Goal: Task Accomplishment & Management: Complete application form

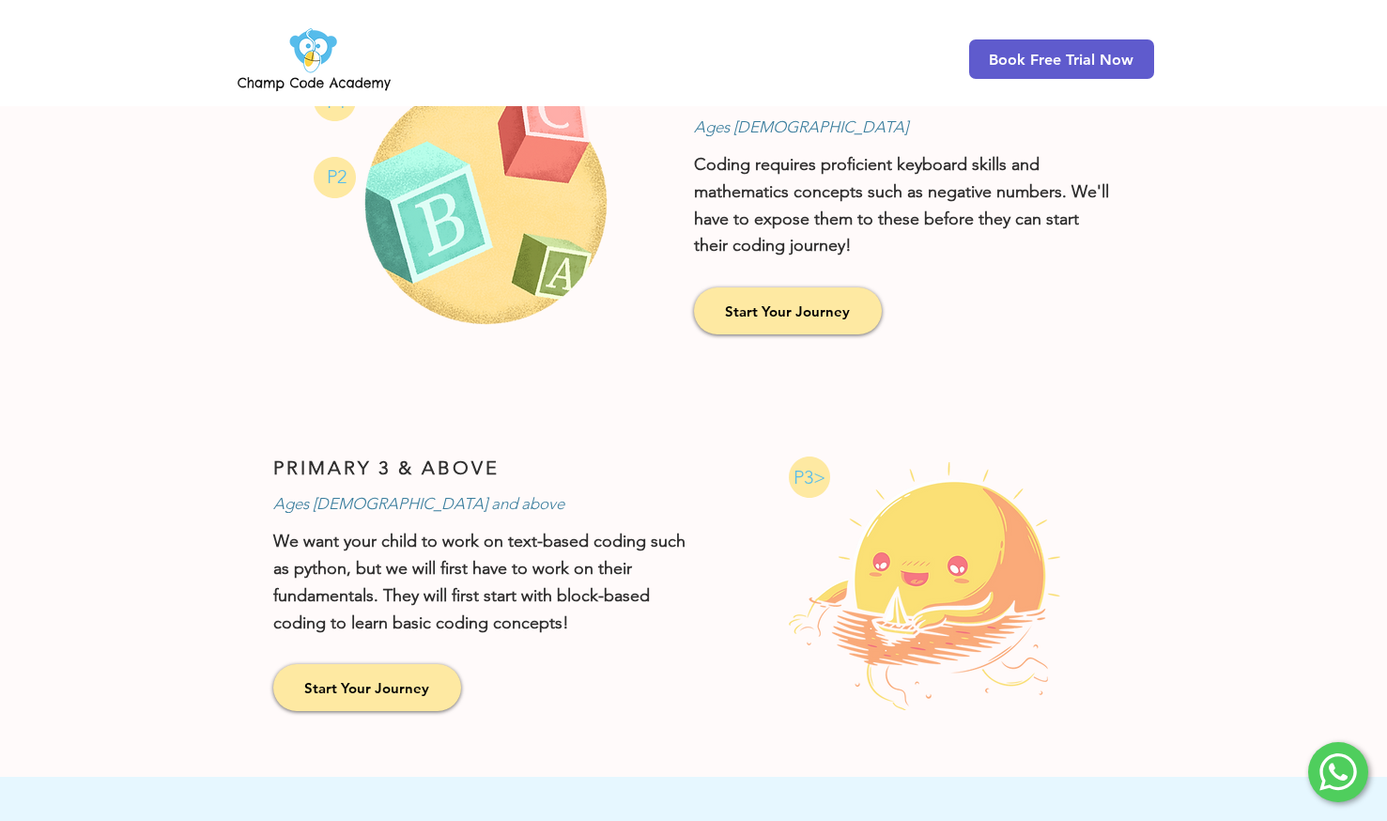
scroll to position [1315, 0]
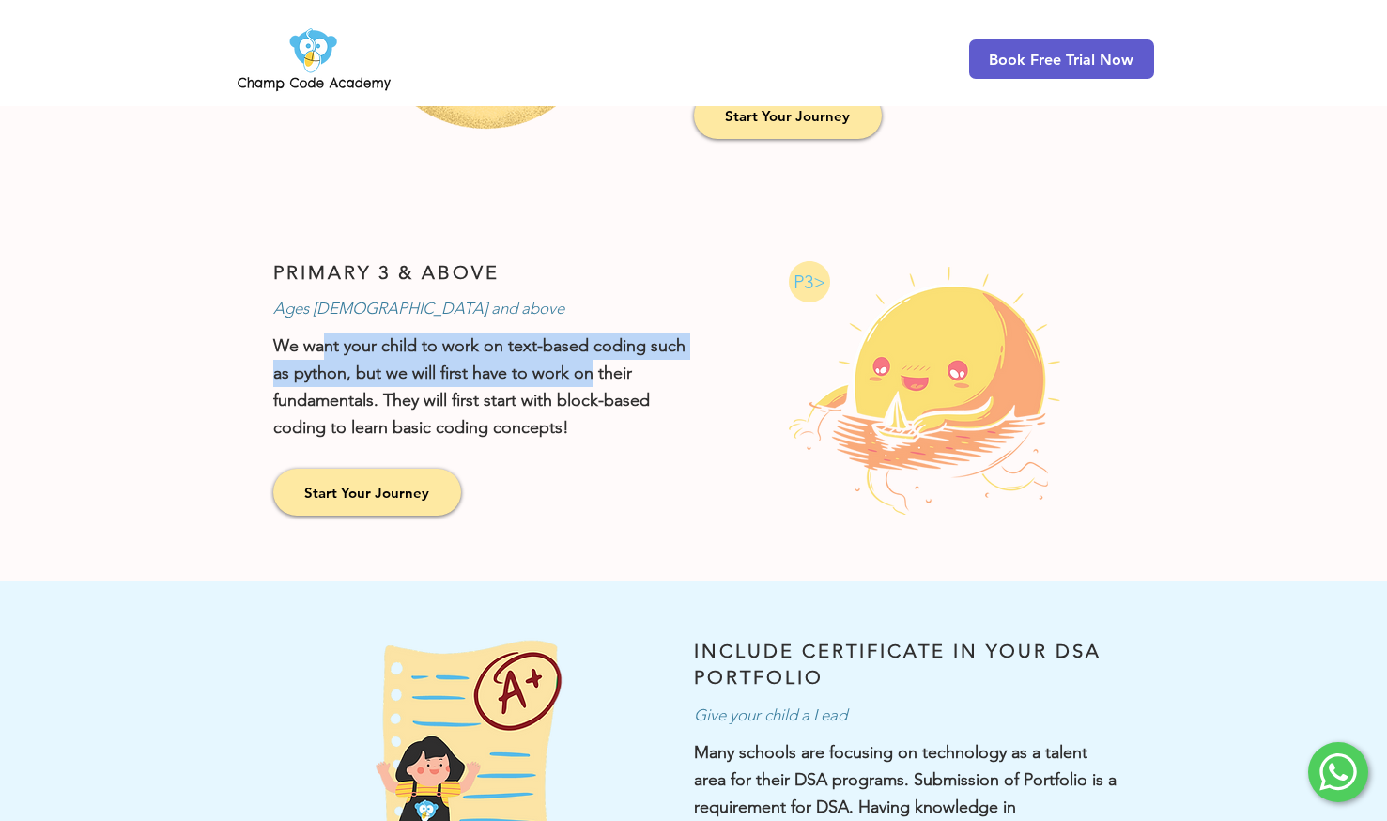
drag, startPoint x: 320, startPoint y: 356, endPoint x: 592, endPoint y: 379, distance: 272.5
click at [592, 379] on p "We want your child to work on text-based coding such as python, but we will fir…" at bounding box center [484, 387] width 423 height 108
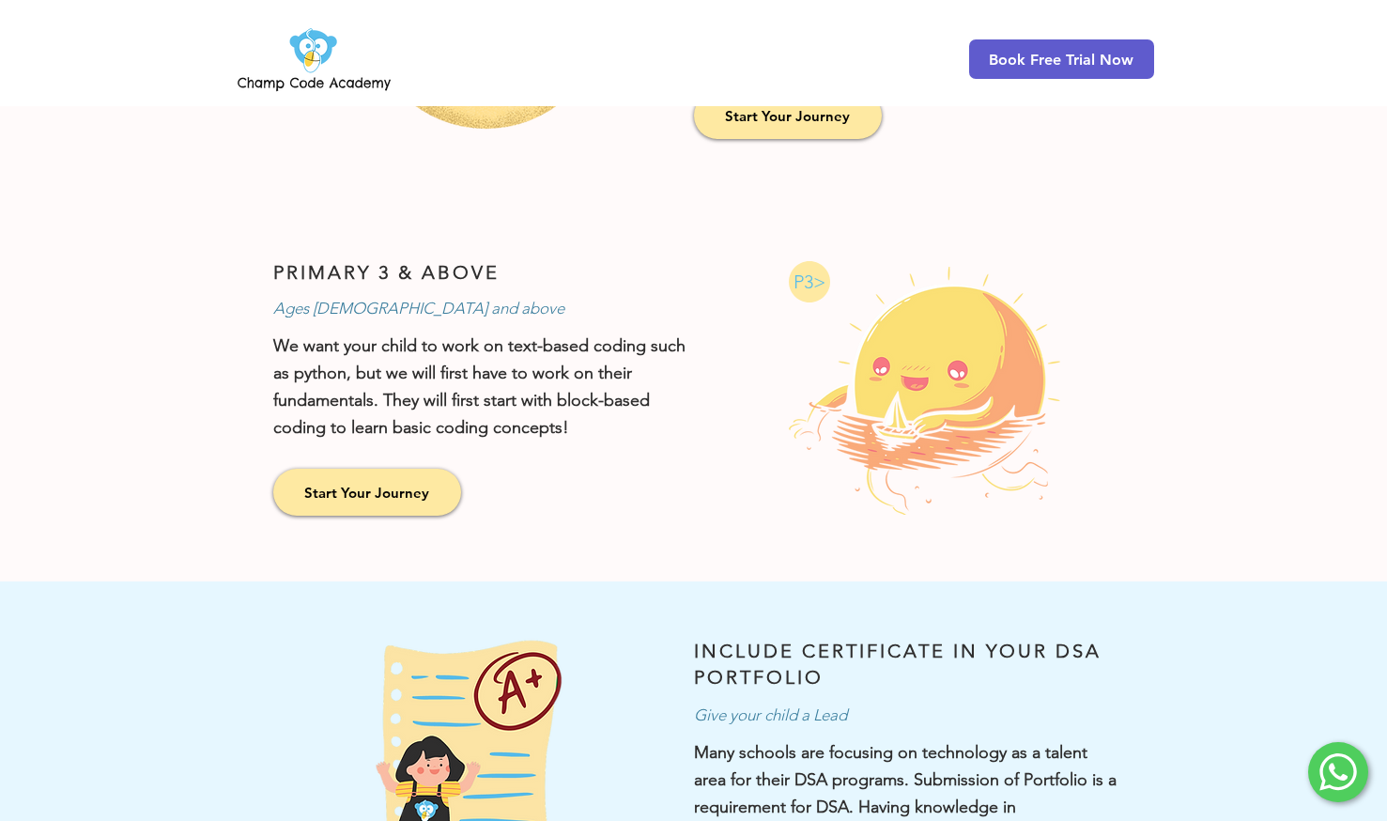
drag, startPoint x: 592, startPoint y: 379, endPoint x: 485, endPoint y: 404, distance: 109.8
click at [485, 404] on p "We want your child to work on text-based coding such as python, but we will fir…" at bounding box center [484, 387] width 423 height 108
click at [438, 498] on link "Start Your Journey" at bounding box center [367, 492] width 188 height 47
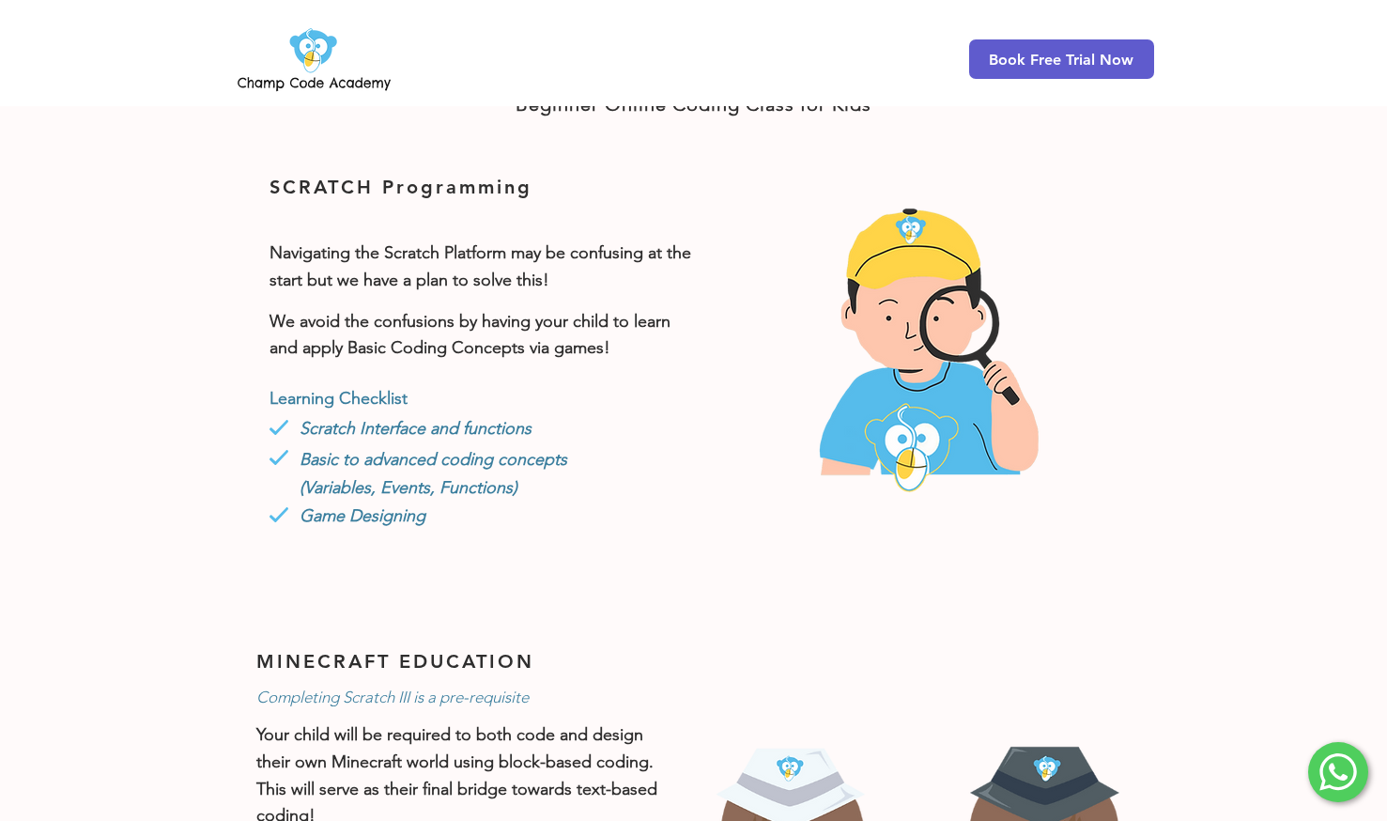
scroll to position [575, 0]
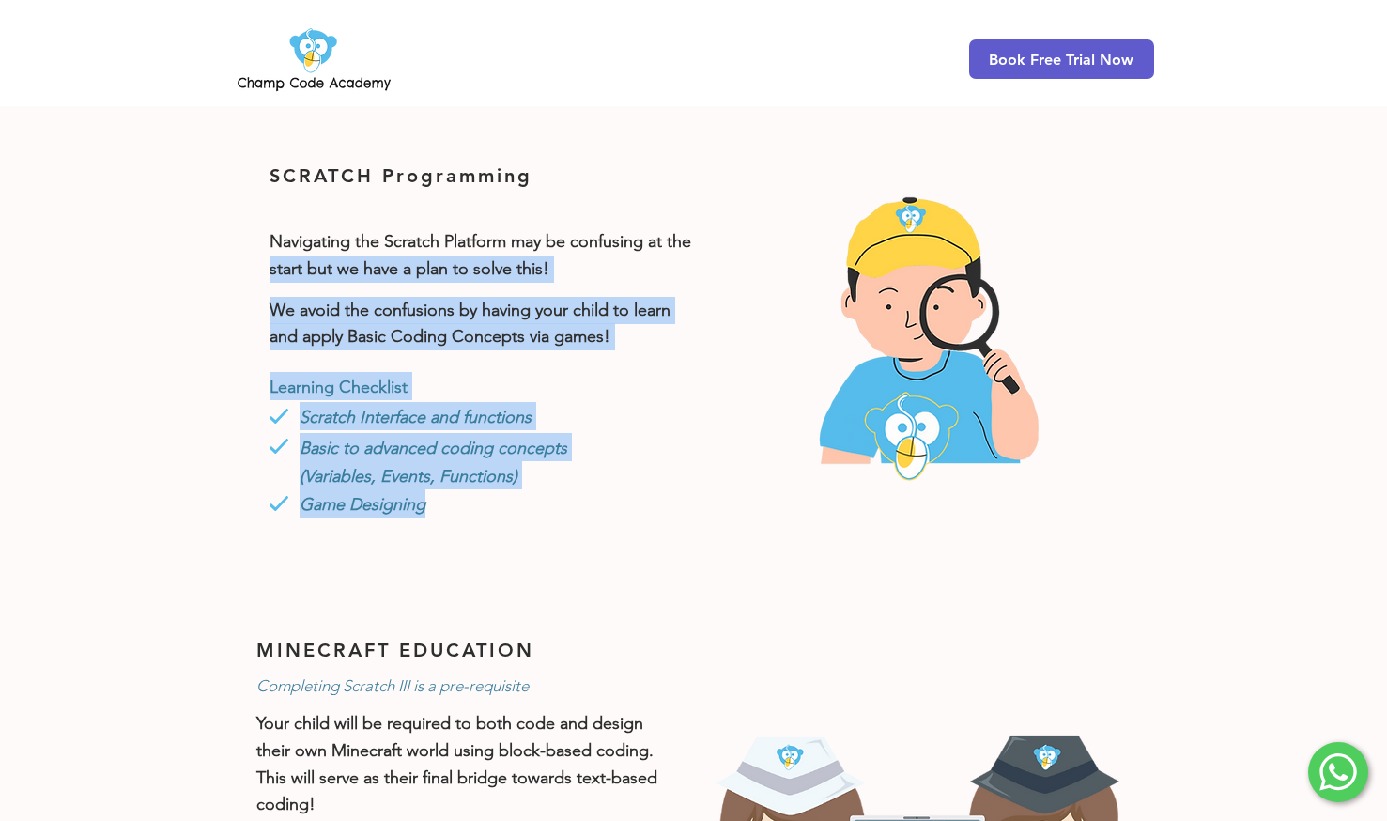
drag, startPoint x: 296, startPoint y: 259, endPoint x: 493, endPoint y: 509, distance: 318.3
click at [493, 509] on div "SCRATCH Programming Navigating the Scratch Platform may be confusing at the sta…" at bounding box center [465, 359] width 462 height 503
drag, startPoint x: 493, startPoint y: 509, endPoint x: 312, endPoint y: 266, distance: 303.4
click at [312, 266] on p "Navigating the Scratch Platform may be confusing at the start but we have a pla…" at bounding box center [481, 255] width 423 height 54
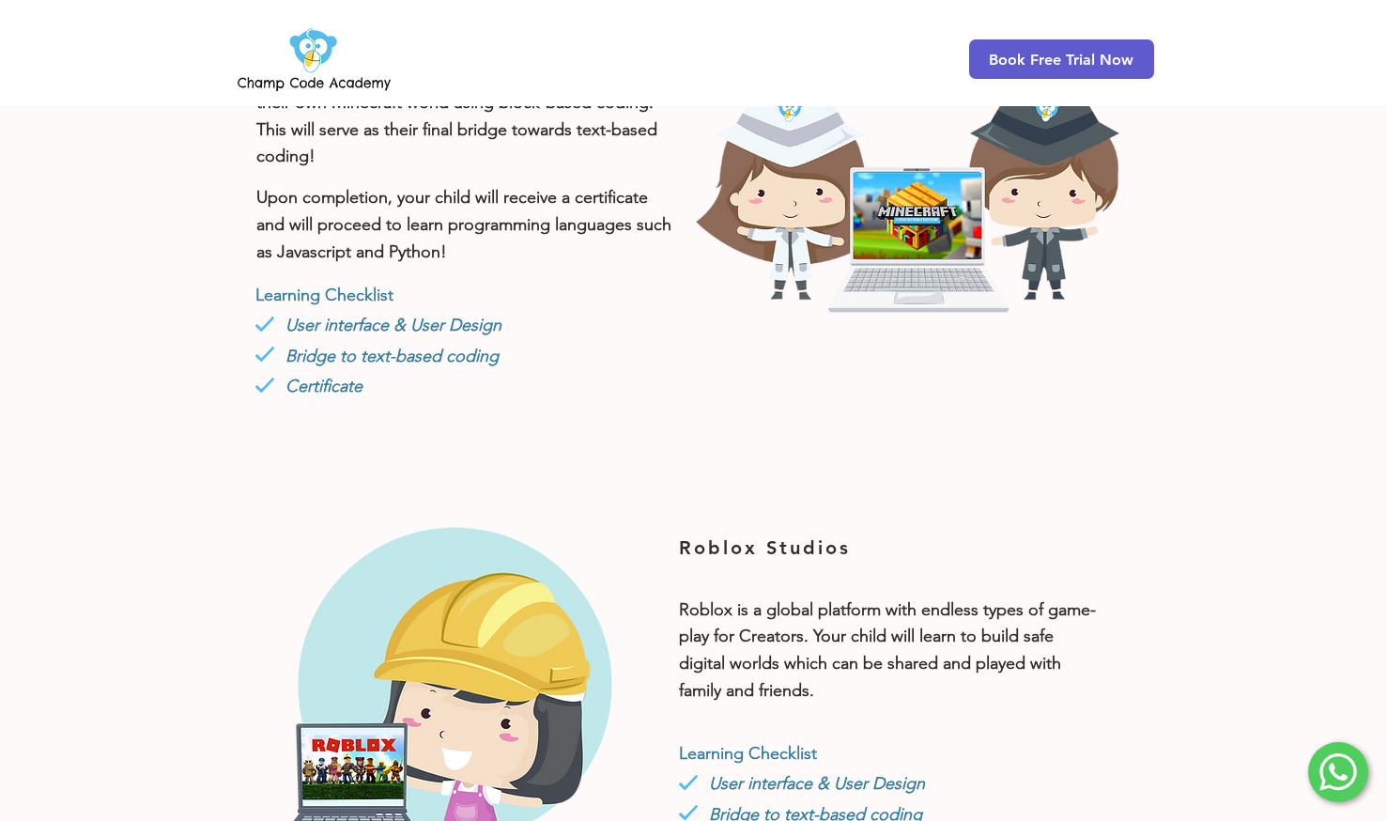
scroll to position [1045, 0]
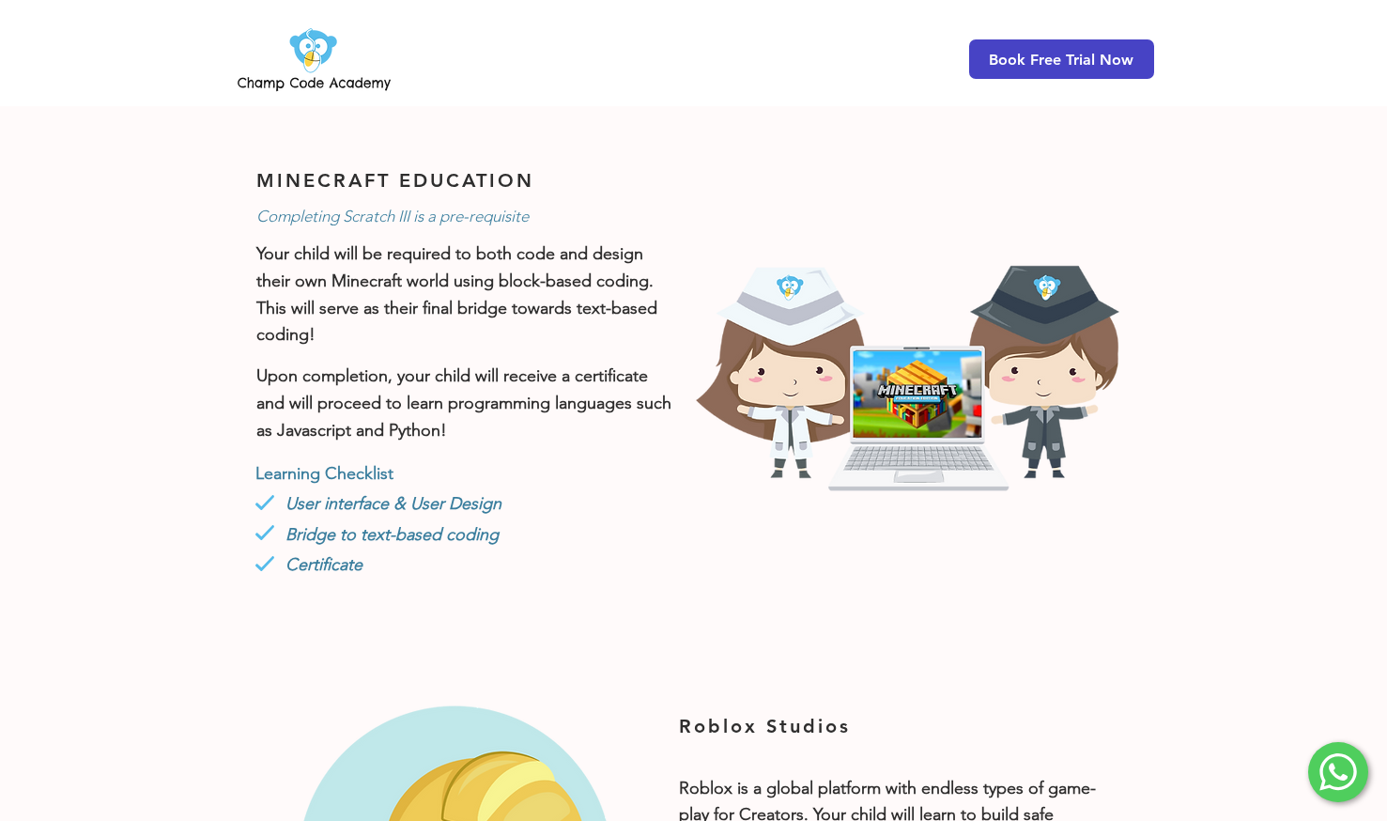
drag, startPoint x: 403, startPoint y: 542, endPoint x: 1094, endPoint y: 59, distance: 843.3
click at [1094, 59] on span "Book Free Trial Now" at bounding box center [1061, 60] width 145 height 18
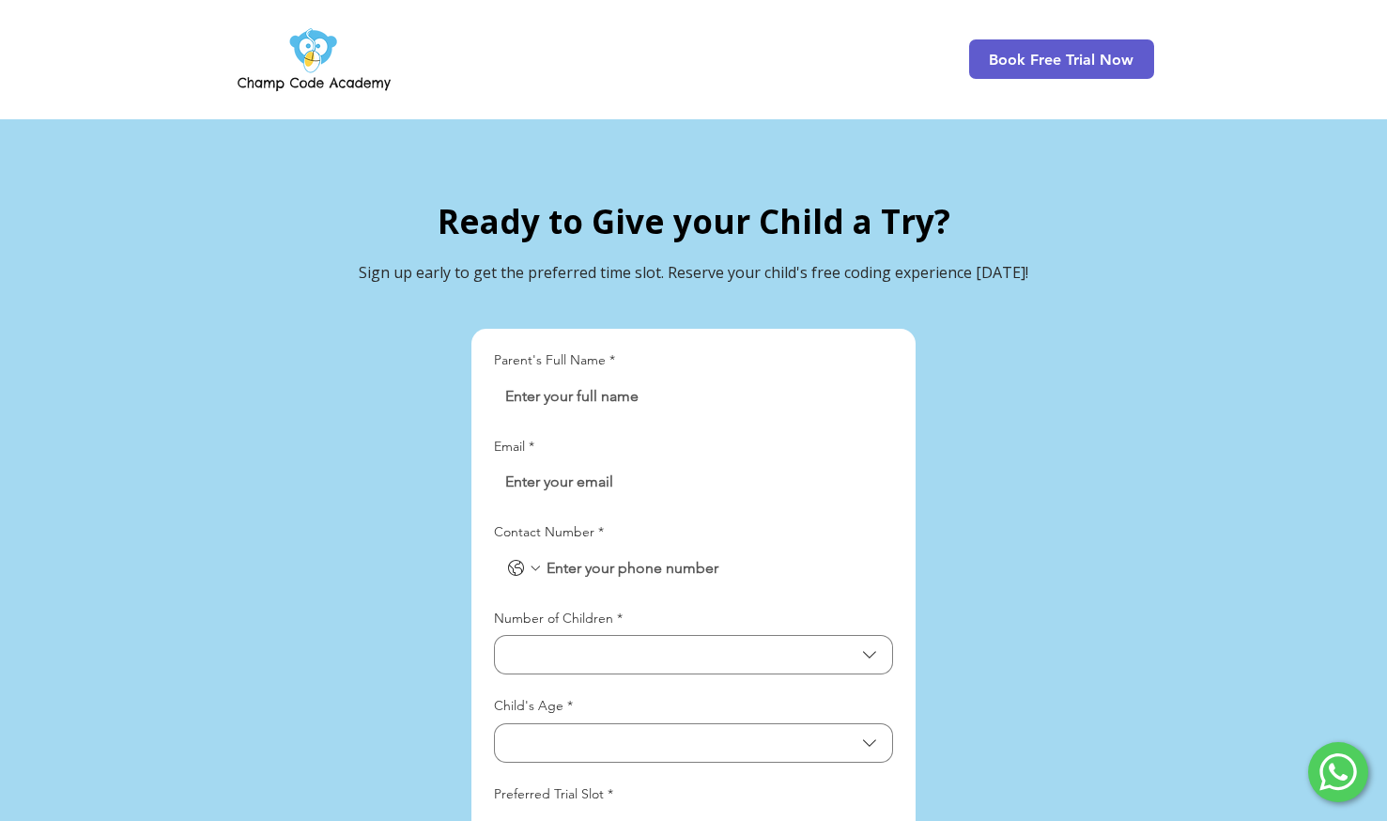
scroll to position [4326, 0]
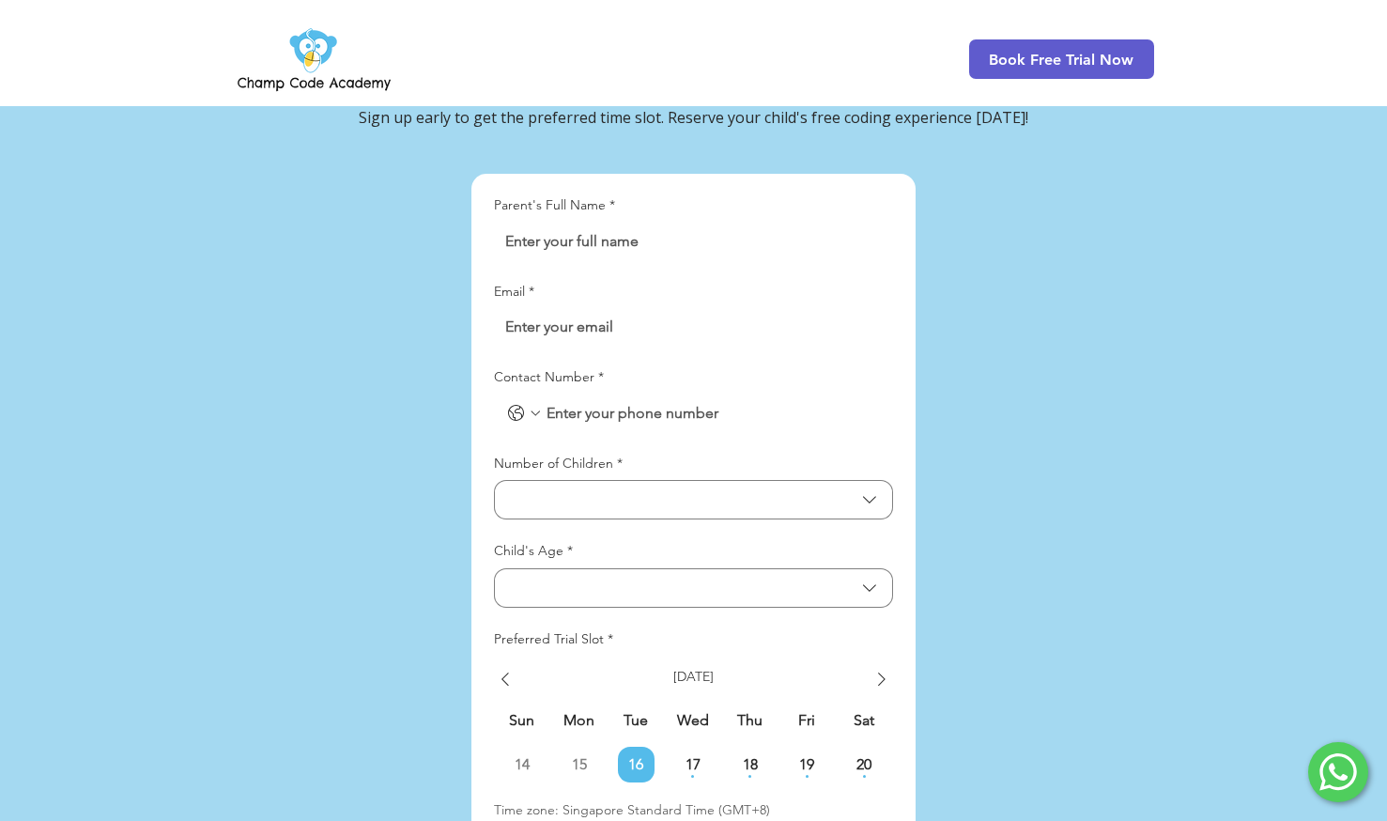
drag, startPoint x: 570, startPoint y: 159, endPoint x: 567, endPoint y: 169, distance: 10.7
click at [570, 196] on label "Parent's Full Name *" at bounding box center [554, 205] width 121 height 19
click at [570, 223] on input "Parent's Full Name *" at bounding box center [688, 242] width 388 height 38
type input "[PERSON_NAME]"
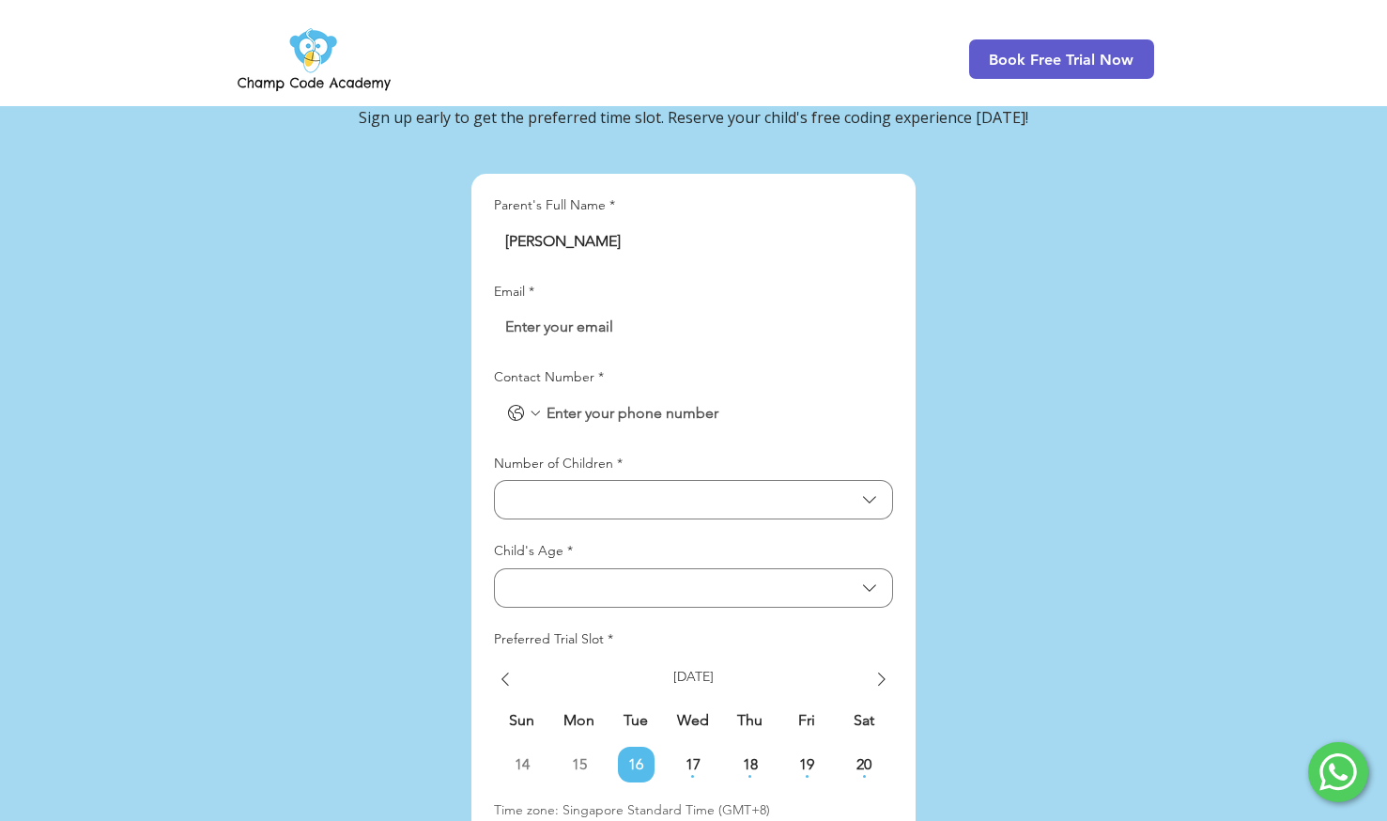
type input "[PERSON_NAME][EMAIL_ADDRESS][PERSON_NAME][DOMAIN_NAME]"
type input "98202410"
click at [596, 491] on span "Number of Children" at bounding box center [680, 500] width 348 height 18
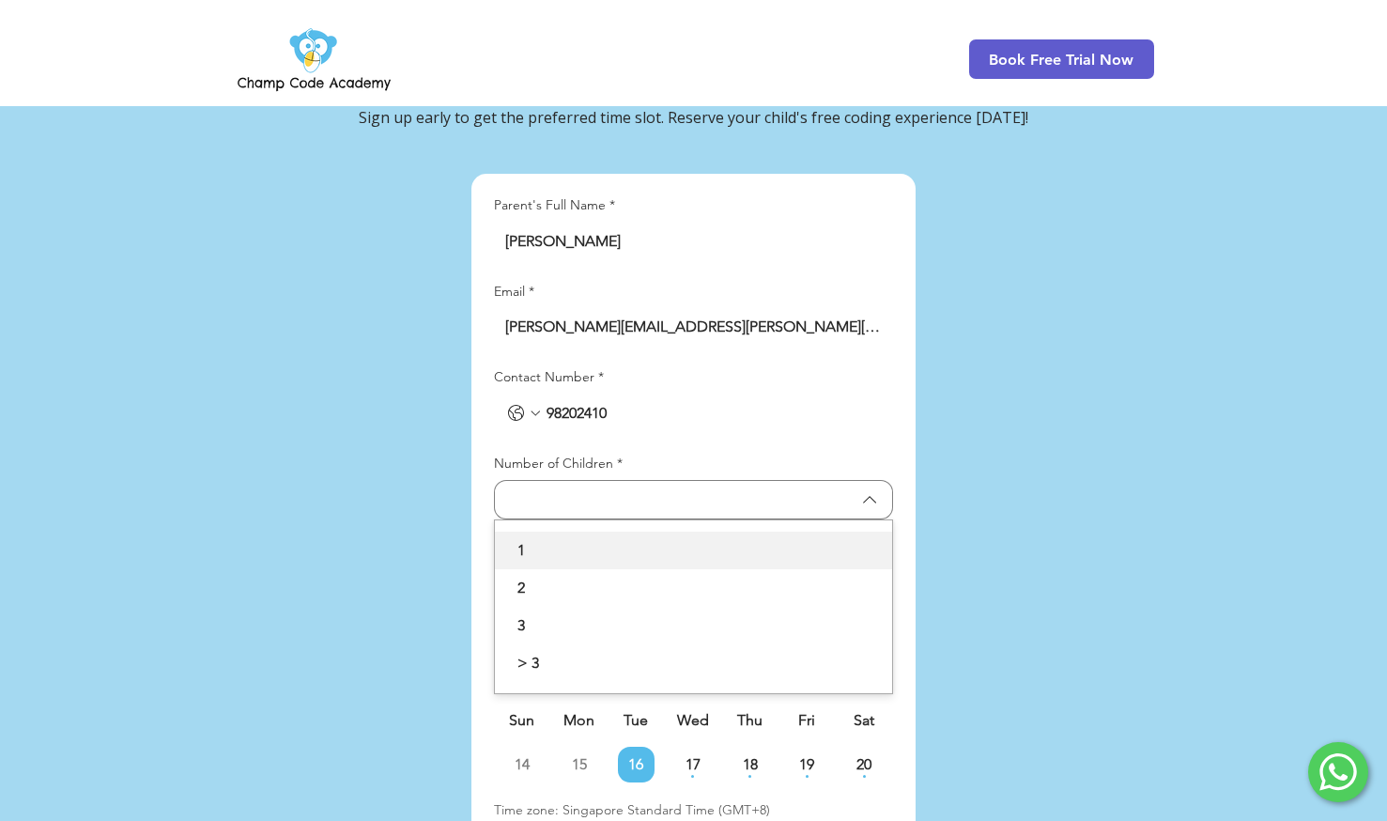
click at [586, 539] on span "1" at bounding box center [693, 550] width 375 height 23
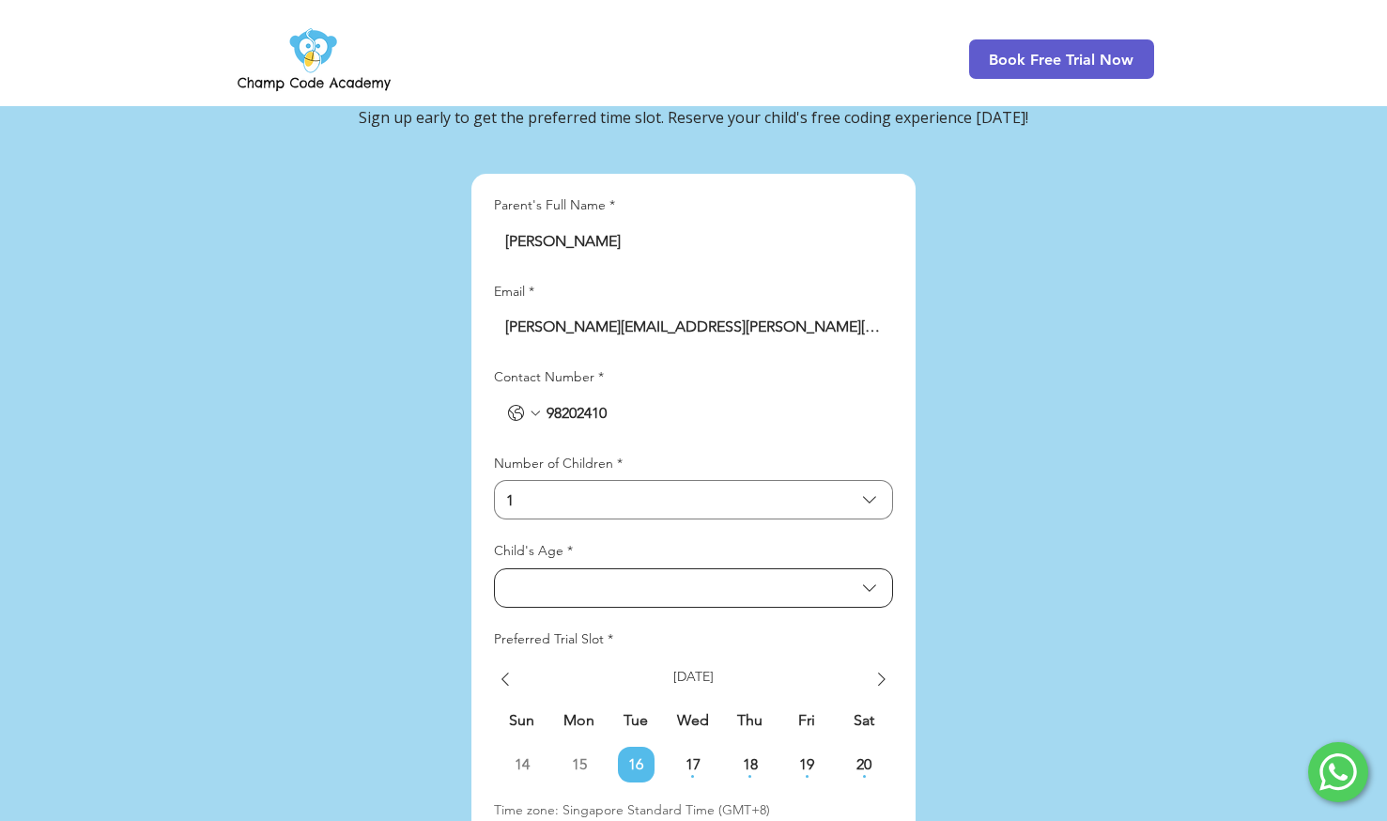
click at [578, 579] on span "Child's Age" at bounding box center [680, 588] width 348 height 18
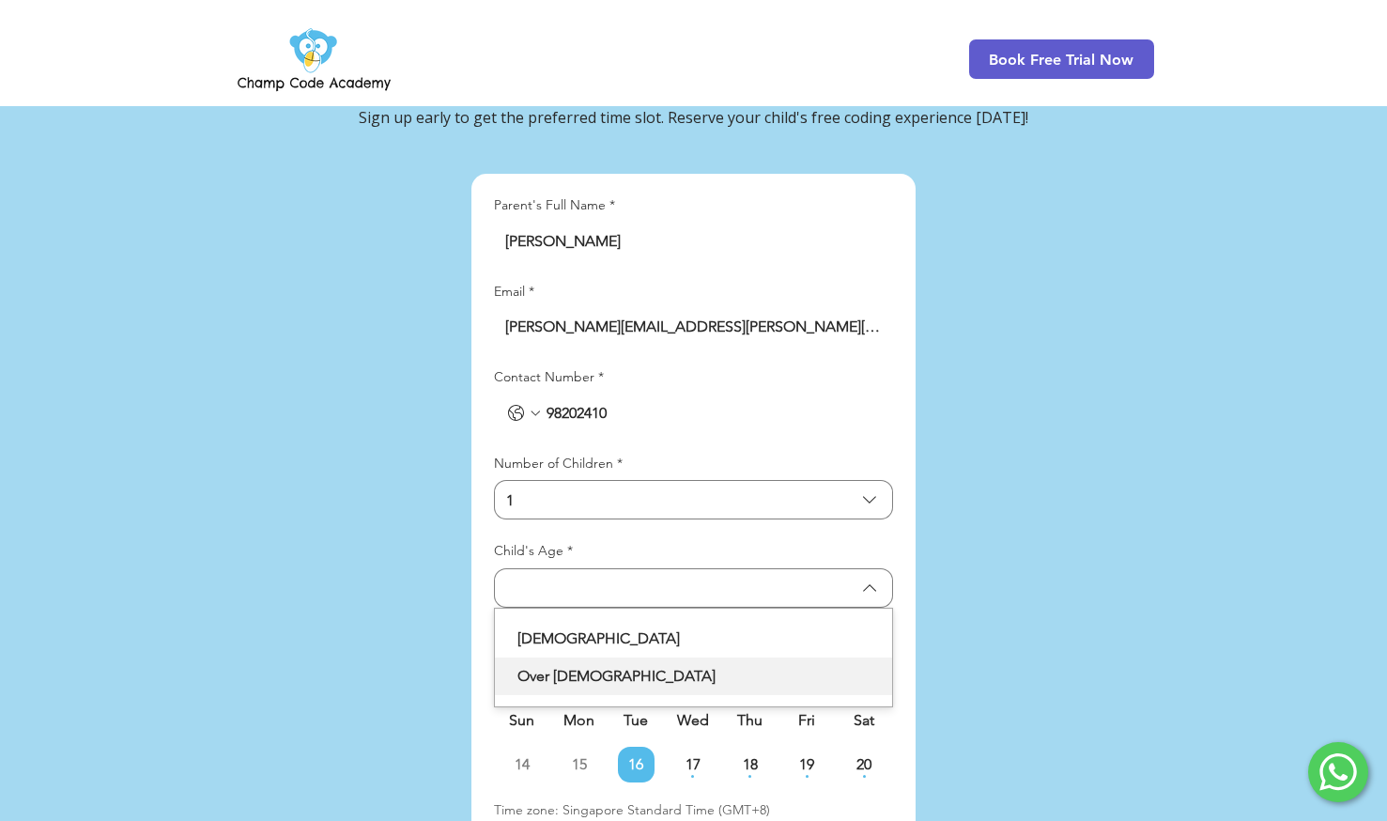
click at [568, 665] on span "Over [DEMOGRAPHIC_DATA]" at bounding box center [693, 676] width 375 height 23
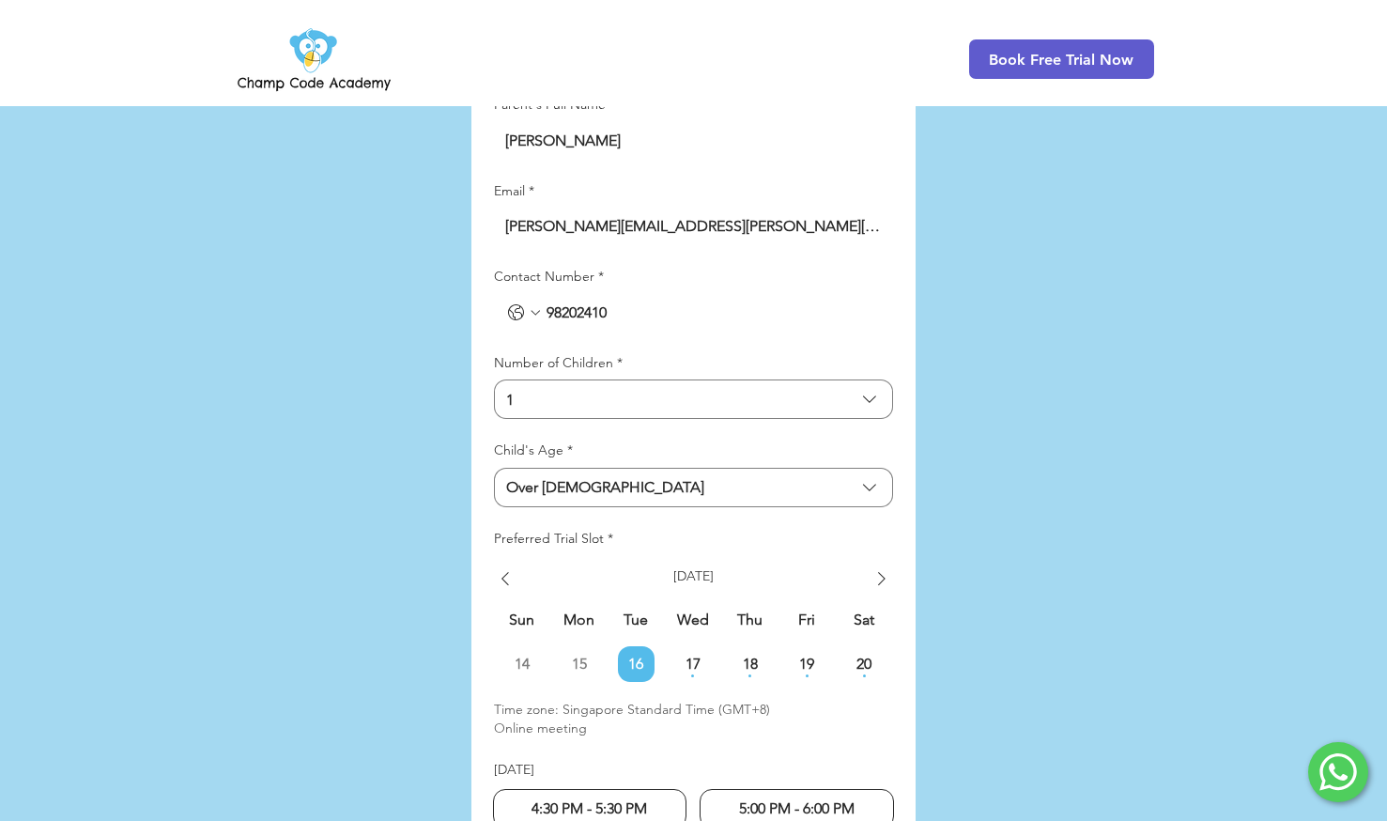
scroll to position [4514, 0]
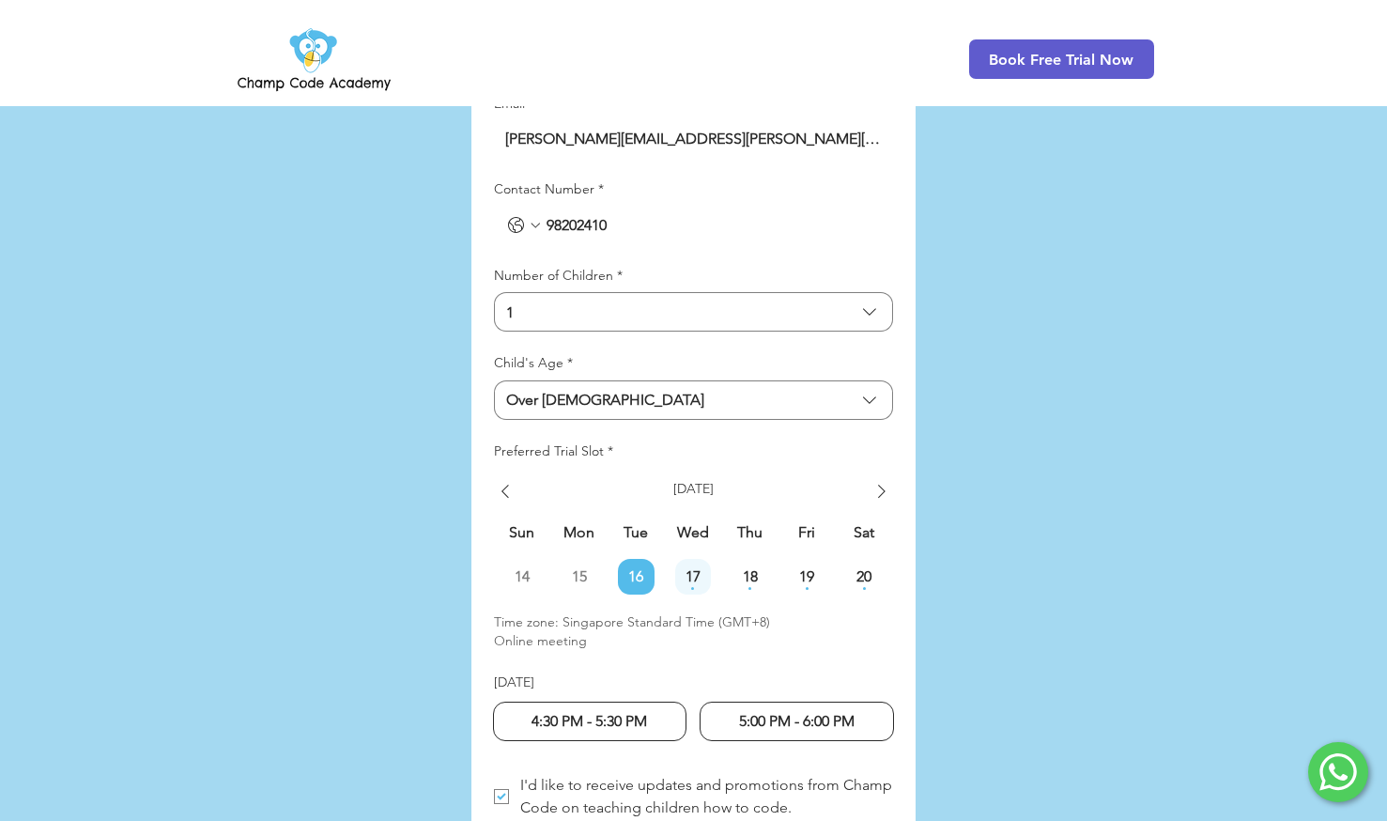
click at [688, 569] on span "17" at bounding box center [693, 576] width 37 height 15
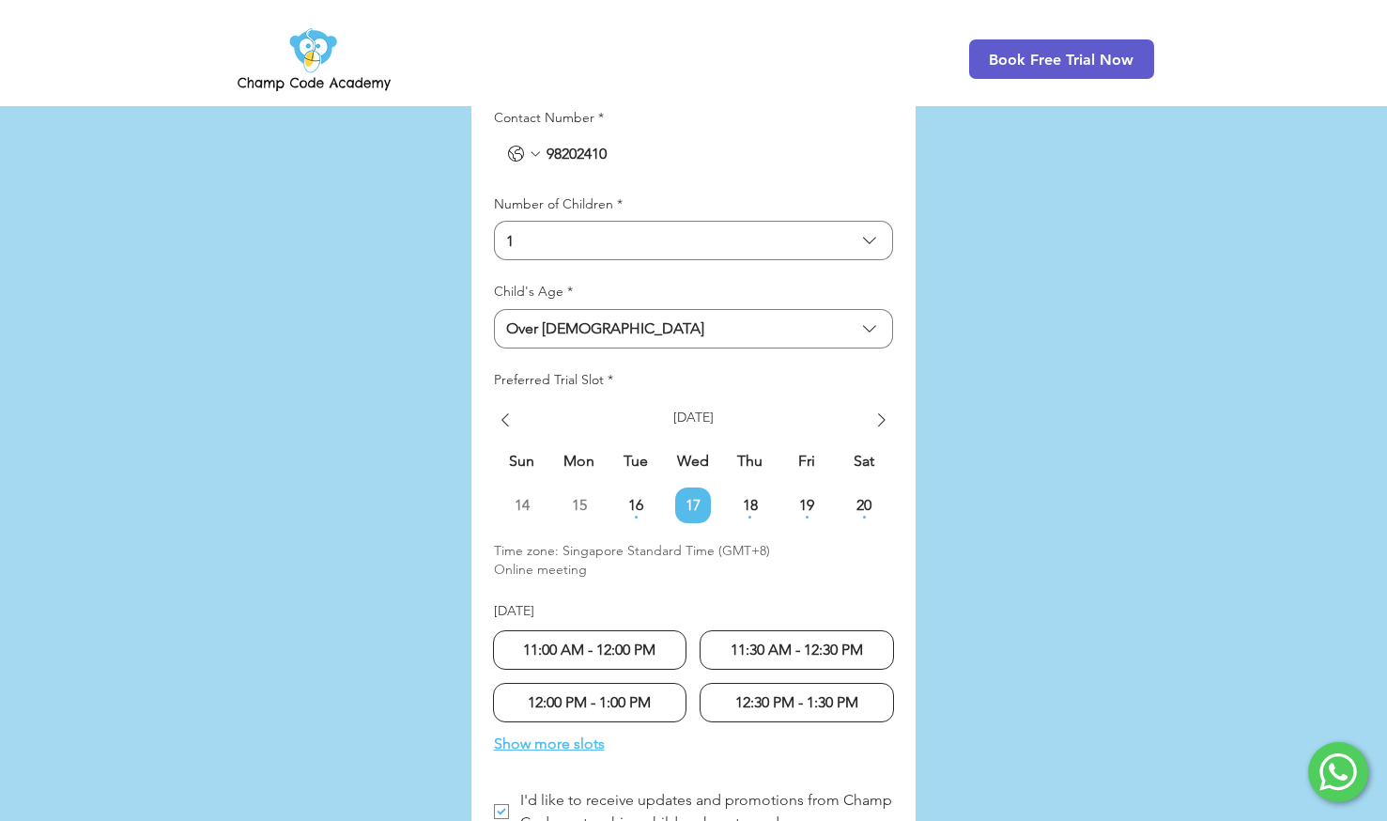
scroll to position [4607, 0]
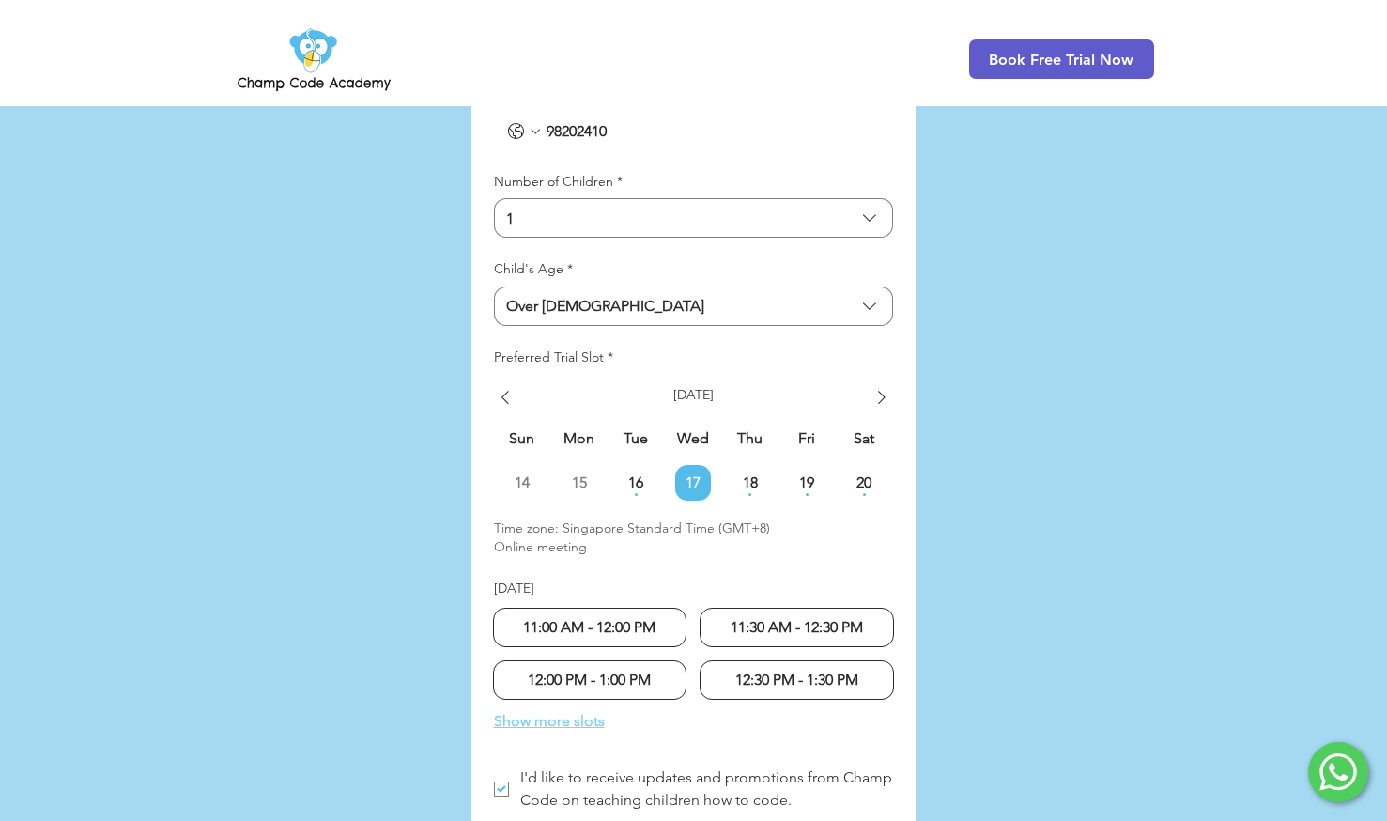
click at [555, 710] on span "Show more slots" at bounding box center [549, 721] width 111 height 23
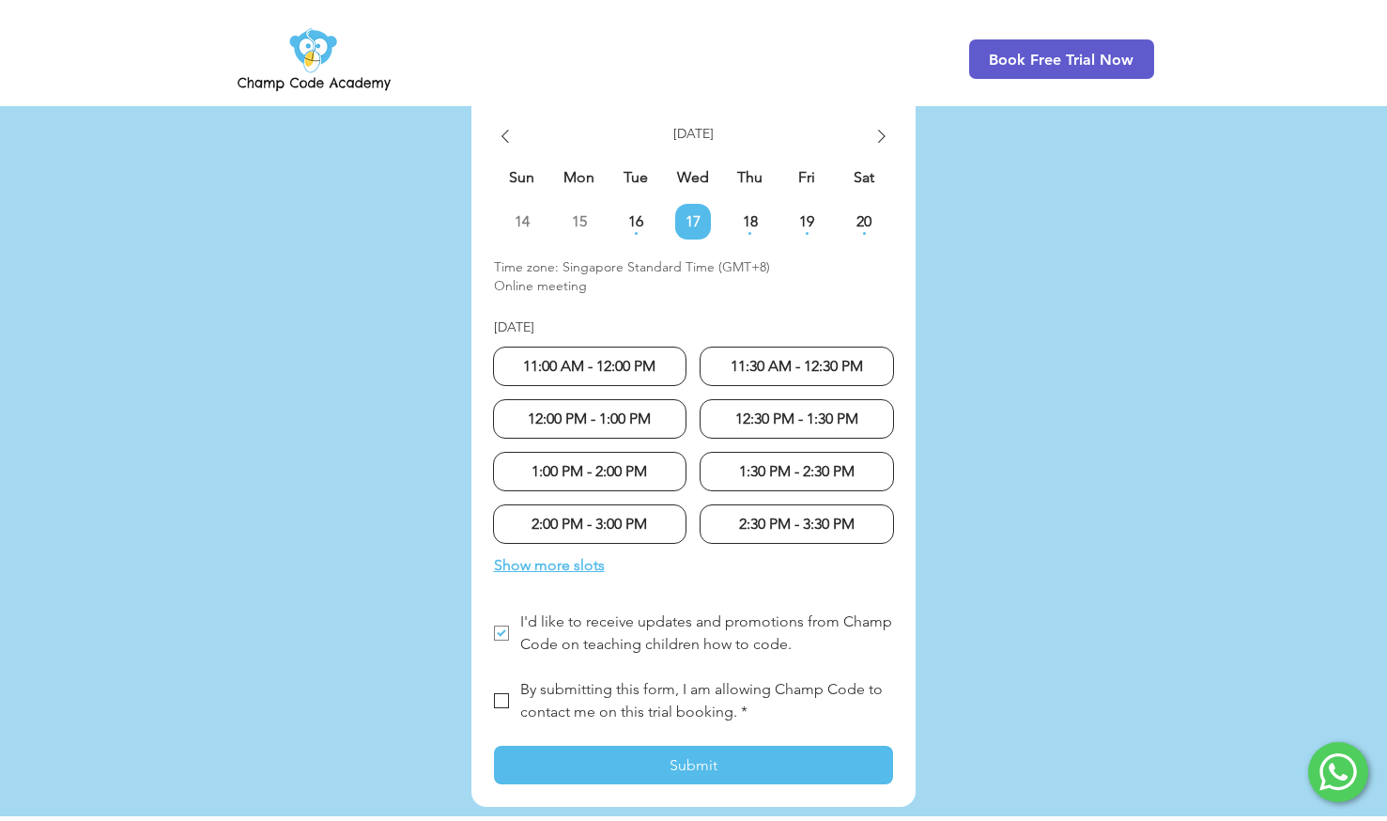
scroll to position [4889, 0]
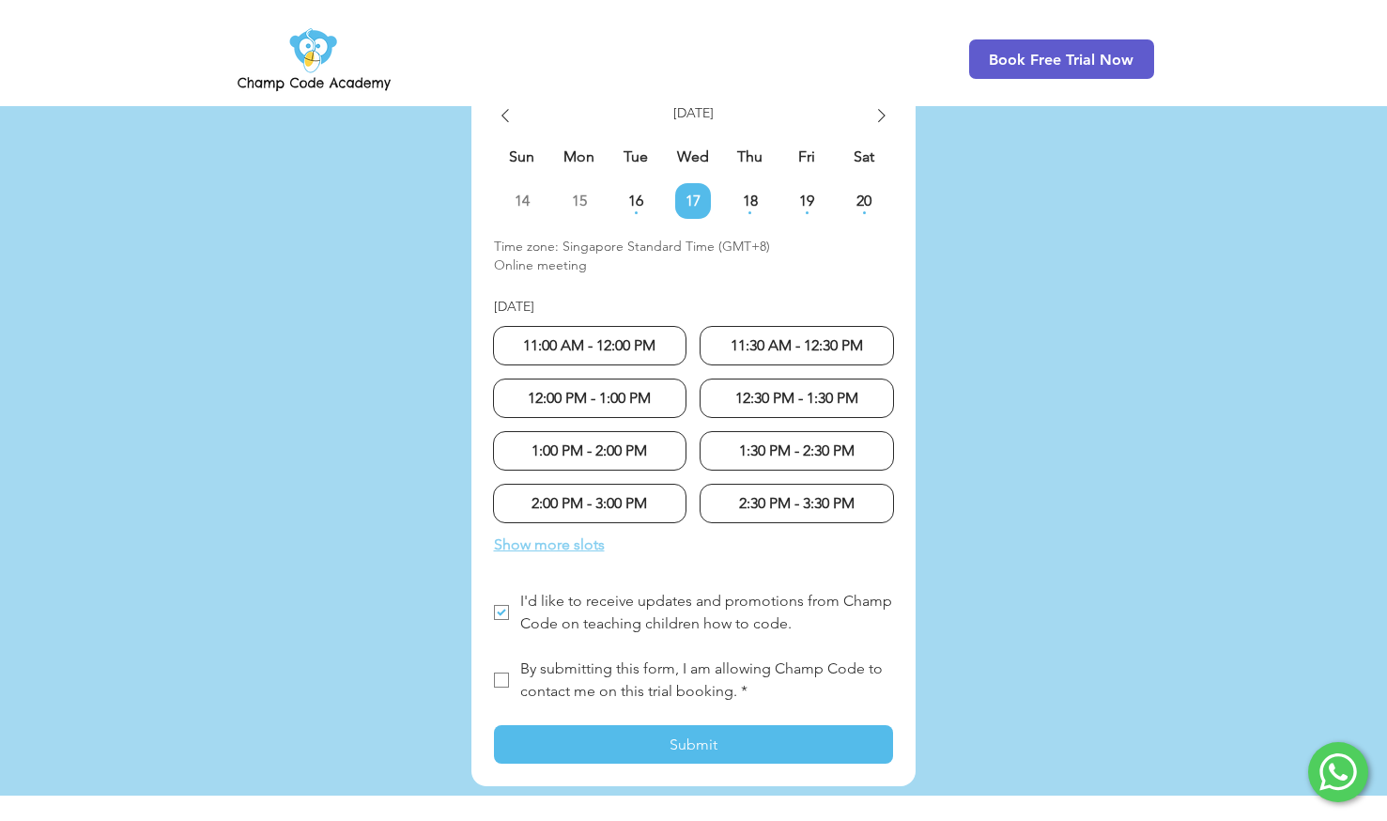
click at [537, 534] on span "Show more slots" at bounding box center [549, 545] width 111 height 23
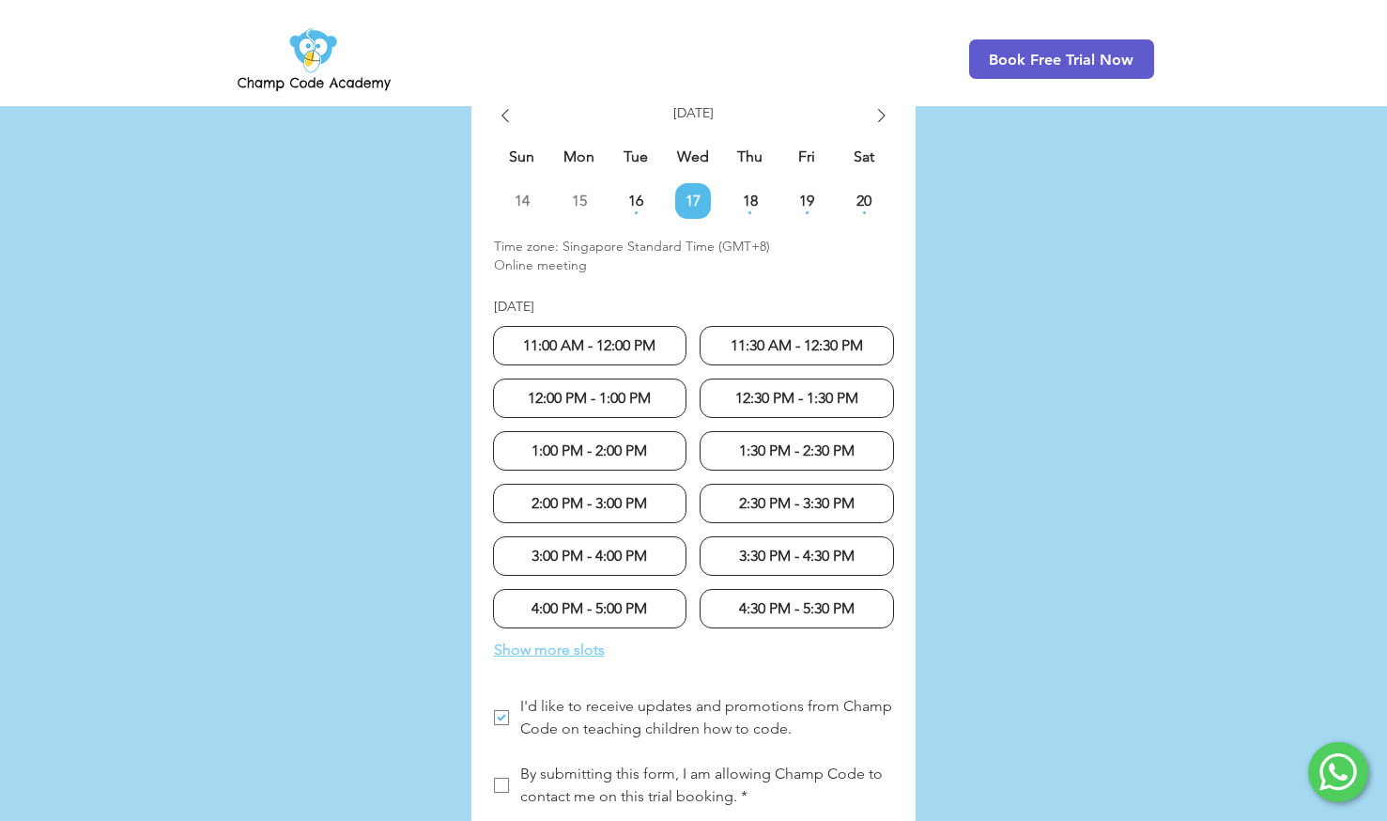
click at [545, 639] on span "Show more slots" at bounding box center [549, 650] width 111 height 23
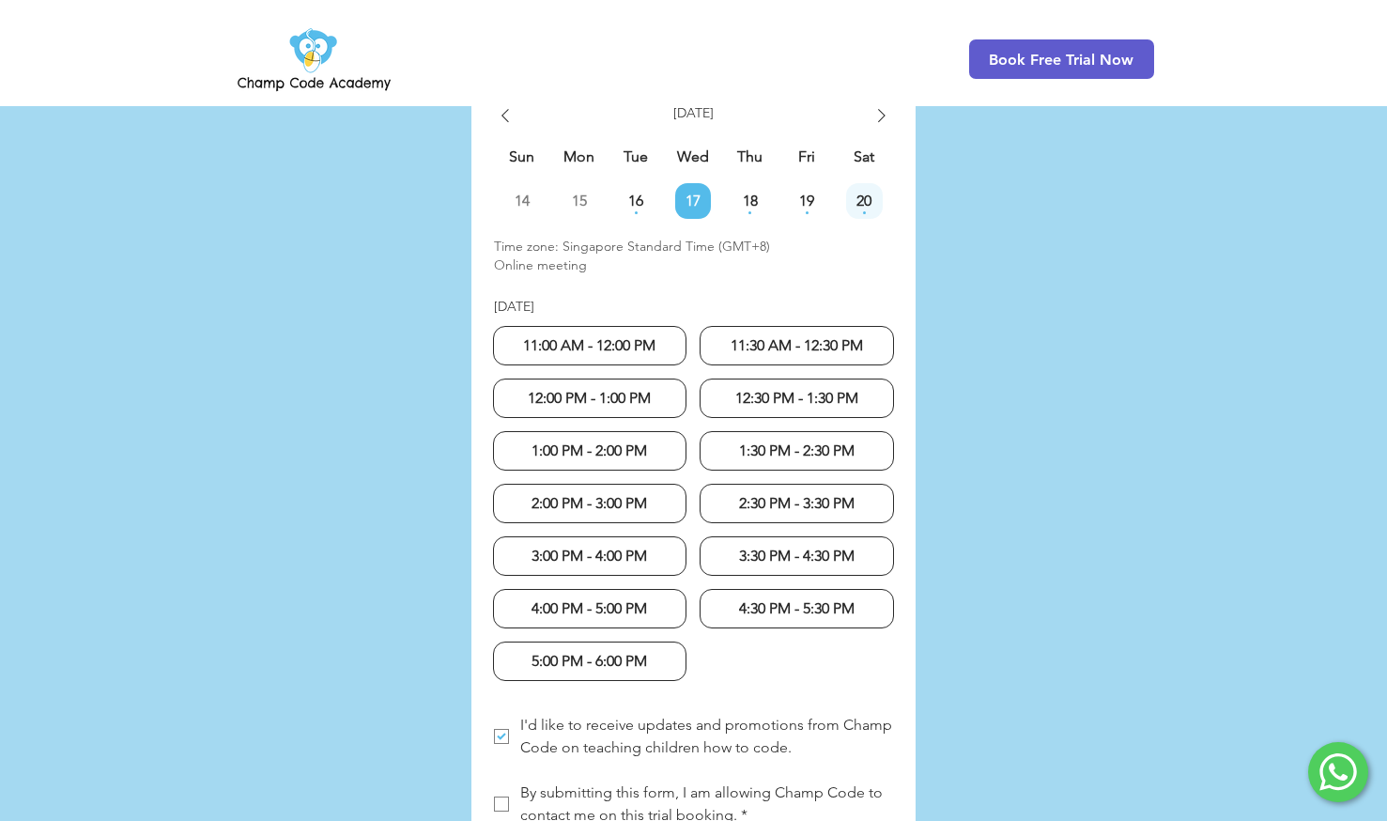
click at [866, 194] on span "20" at bounding box center [864, 201] width 37 height 15
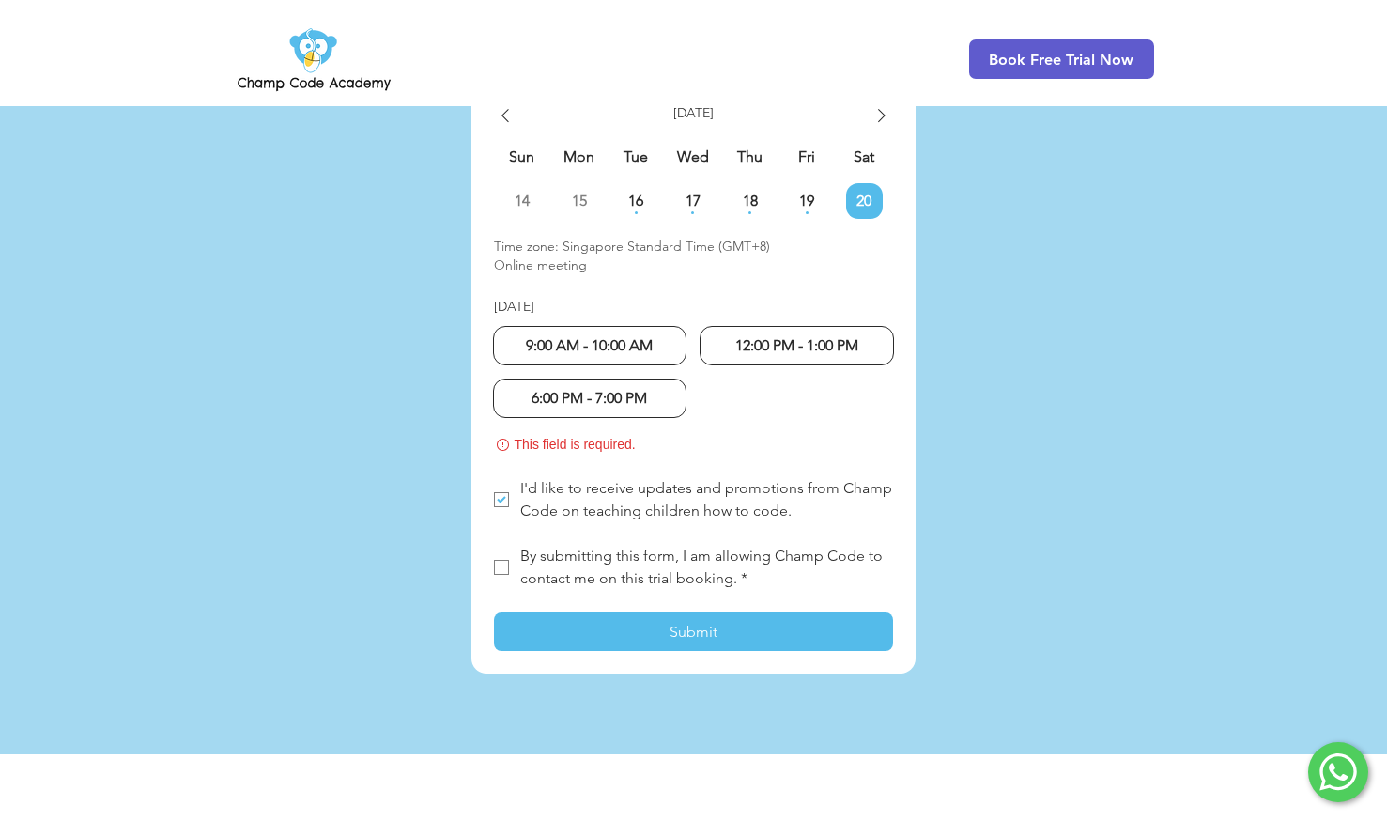
click at [749, 326] on div "12:00 PM - 1:00 PM" at bounding box center [797, 345] width 194 height 39
radio input "true"
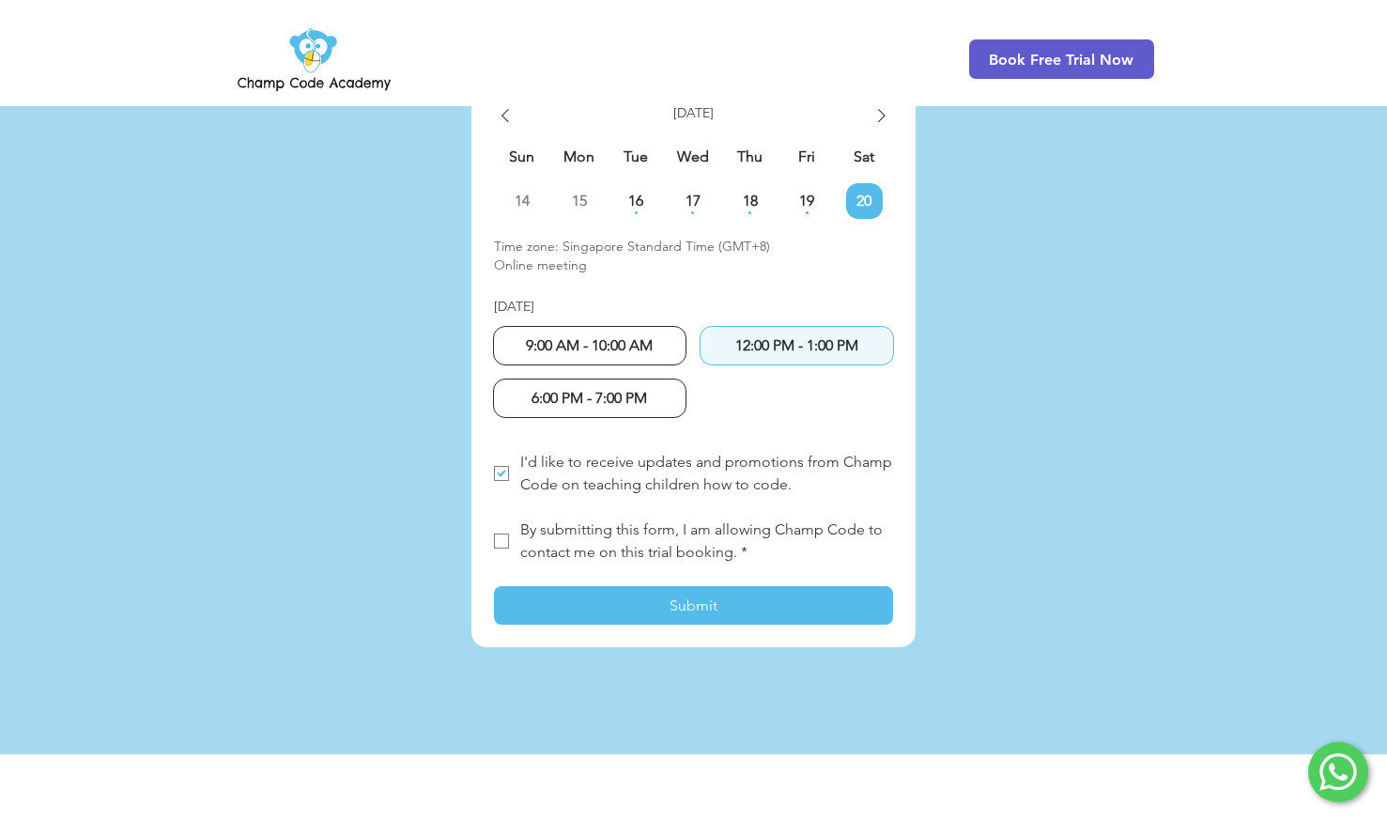
click at [741, 336] on span "12:00 PM - 1:00 PM" at bounding box center [797, 345] width 123 height 18
click at [599, 453] on span "I'd like to receive updates and promotions from Champ Code on teaching children…" at bounding box center [708, 473] width 376 height 40
click at [494, 473] on input "I'd like to receive updates and promotions from Champ Code on teaching children…" at bounding box center [493, 473] width 1 height 1
checkbox input "false"
click at [532, 520] on span "By submitting this form, I am allowing Champ Code to contact me on this trial b…" at bounding box center [703, 540] width 366 height 40
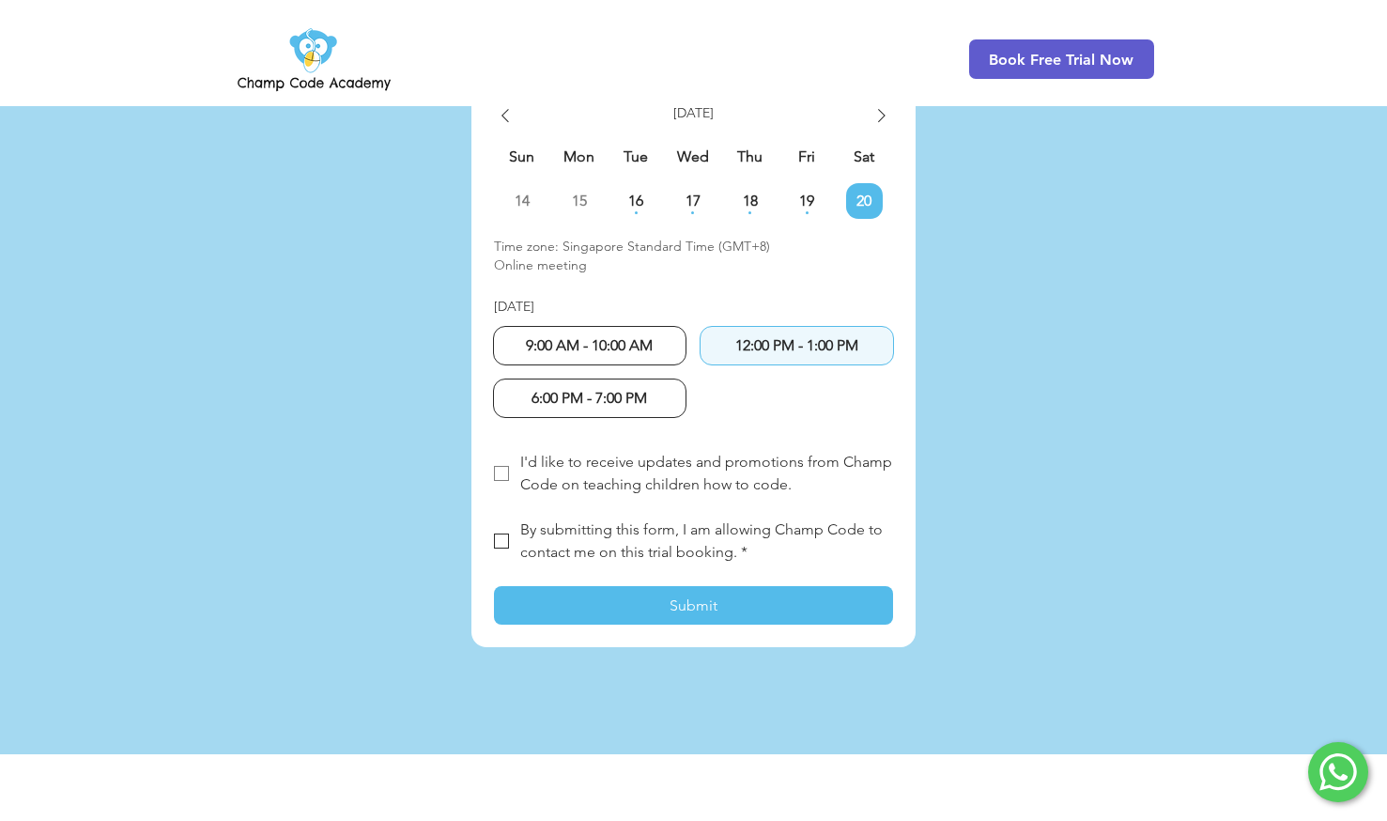
click at [494, 541] on input "By submitting this form, I am allowing Champ Code to contact me on this trial b…" at bounding box center [493, 541] width 1 height 1
checkbox input "true"
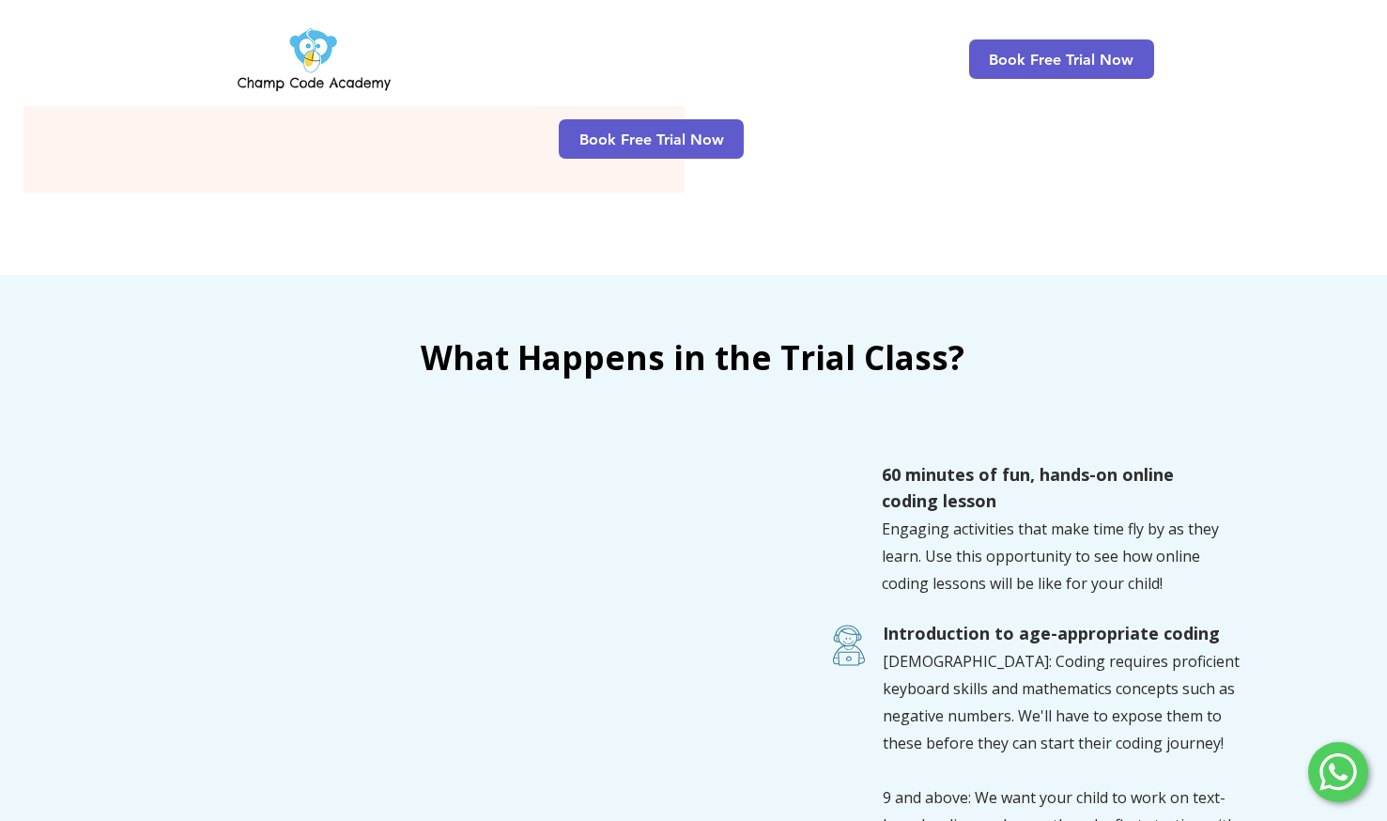
scroll to position [1597, 0]
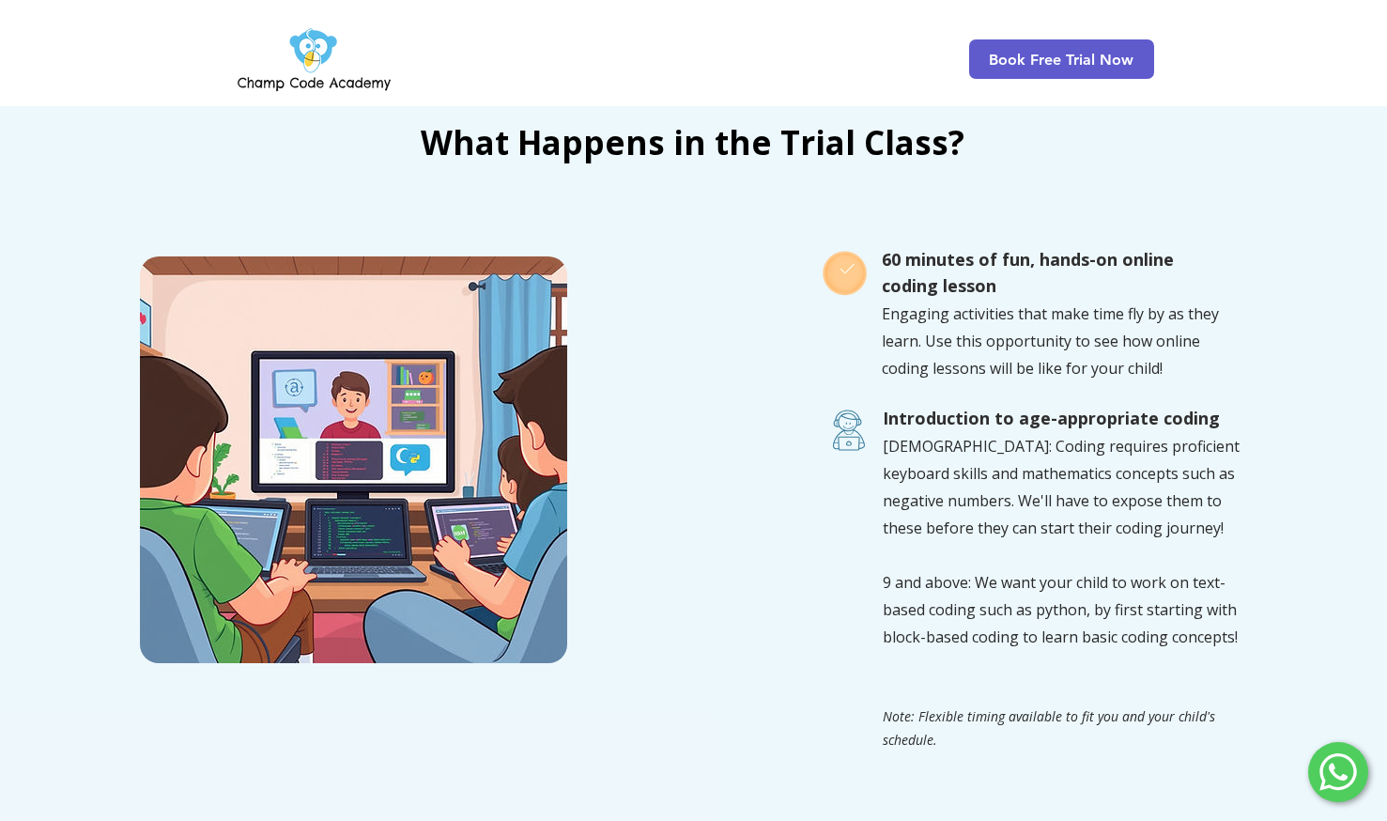
drag, startPoint x: 879, startPoint y: 535, endPoint x: 1300, endPoint y: 638, distance: 433.1
click at [1300, 638] on div at bounding box center [1034, 509] width 661 height 580
drag, startPoint x: 1232, startPoint y: 608, endPoint x: 1075, endPoint y: 585, distance: 159.4
click at [1075, 585] on div "[DEMOGRAPHIC_DATA]: Coding requires proficient keyboard skills and mathematics …" at bounding box center [1068, 592] width 371 height 318
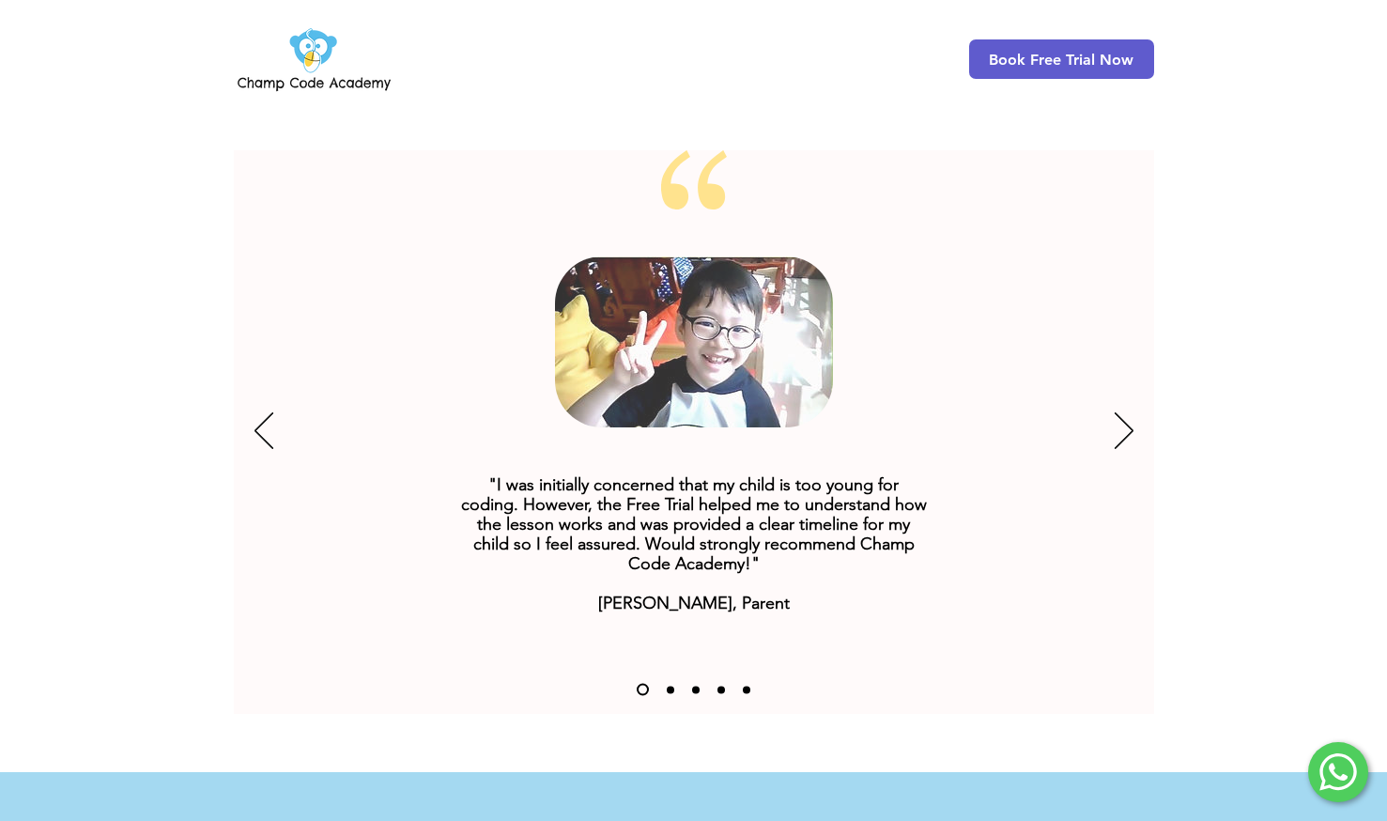
scroll to position [3523, 0]
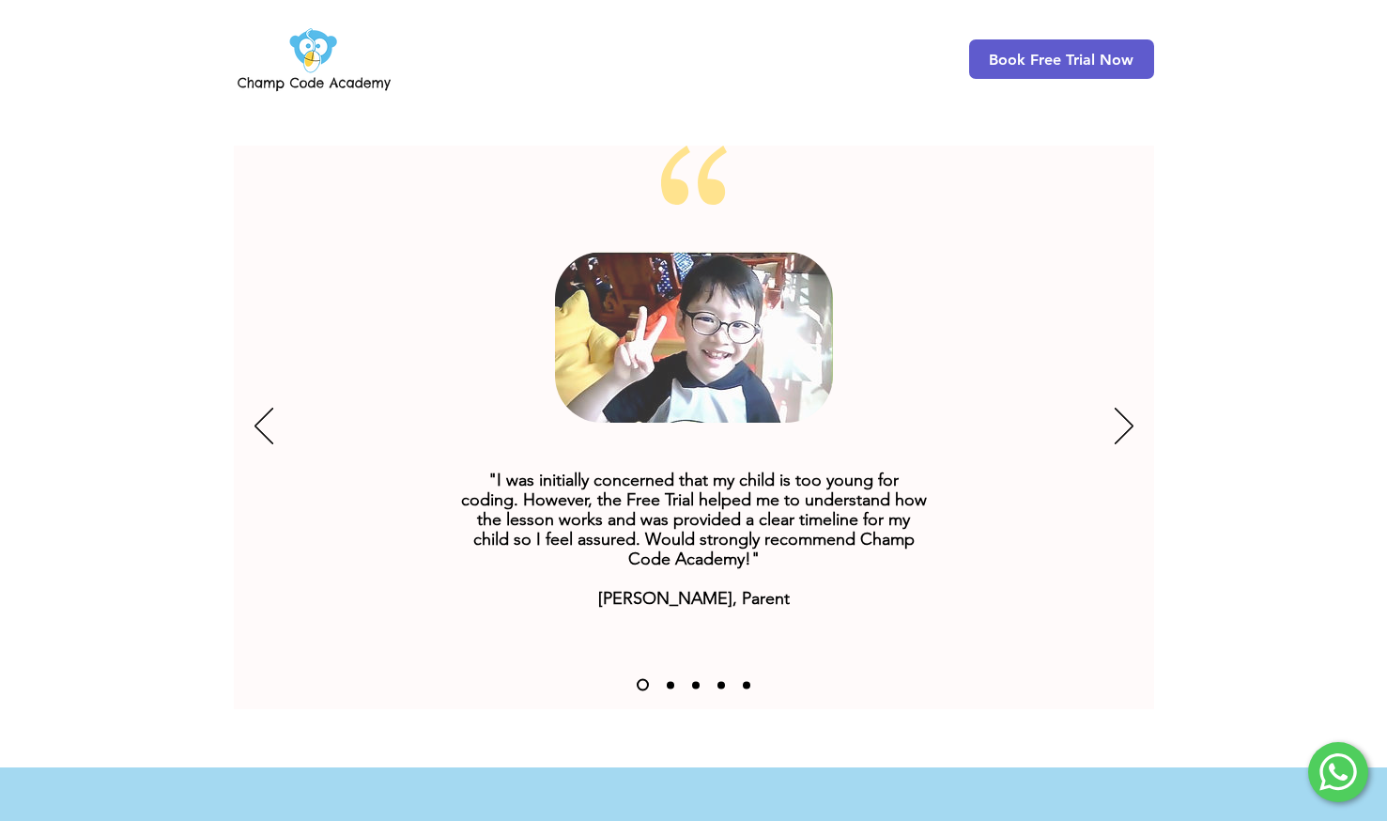
click at [1137, 392] on div "Slideshow" at bounding box center [694, 428] width 921 height 564
click at [1121, 408] on icon "Next" at bounding box center [1124, 426] width 19 height 37
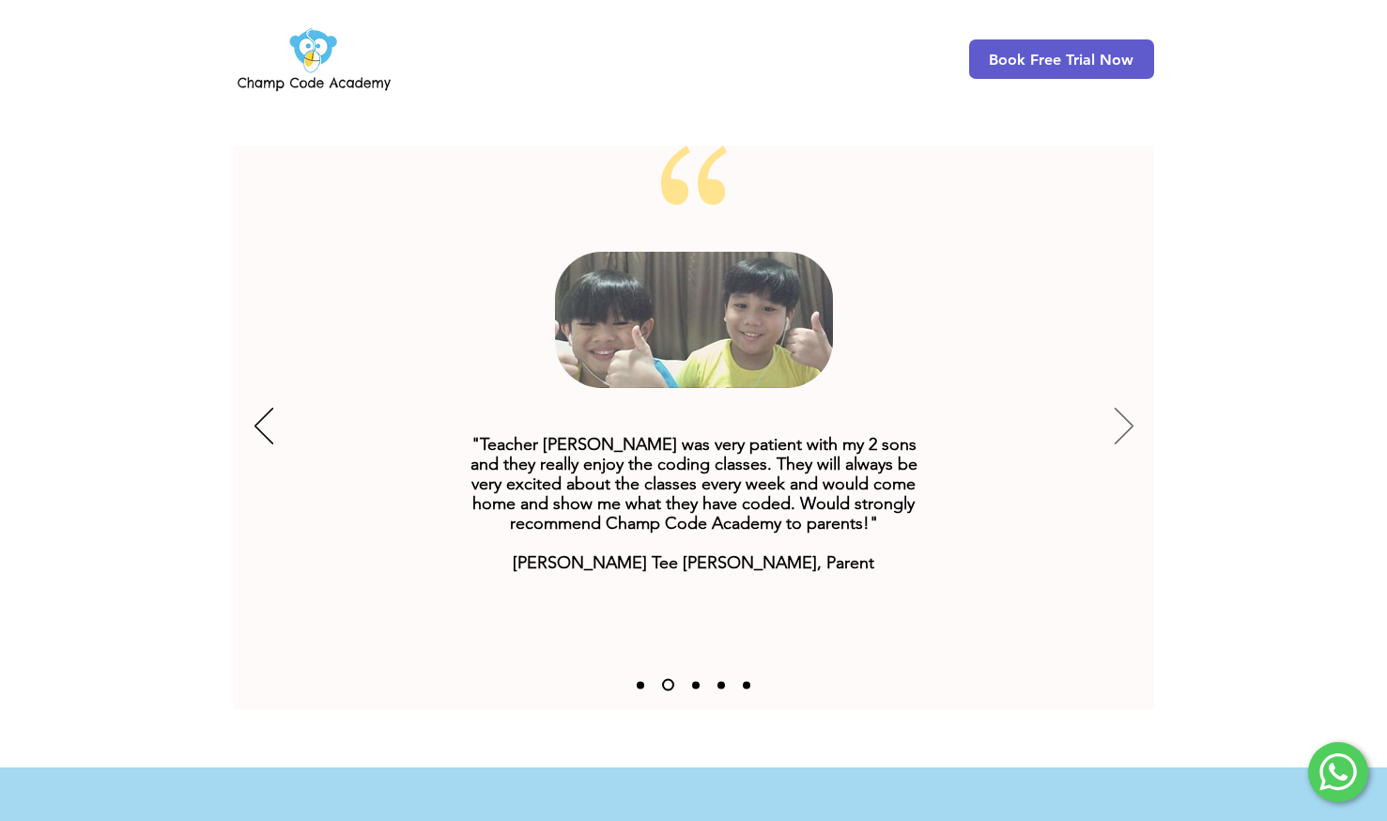
click at [1121, 408] on icon "Next" at bounding box center [1124, 426] width 19 height 37
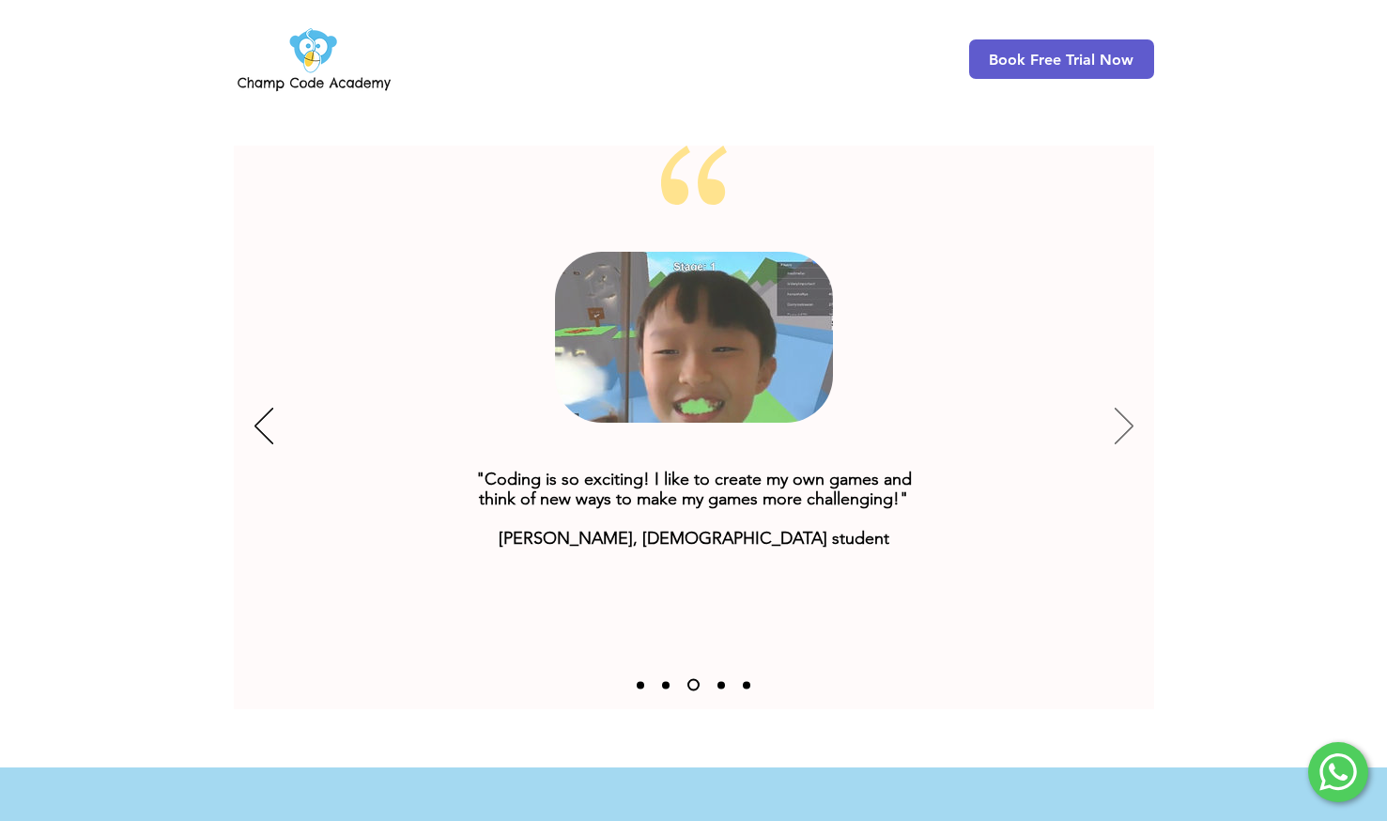
click at [1121, 408] on icon "Next" at bounding box center [1124, 426] width 19 height 37
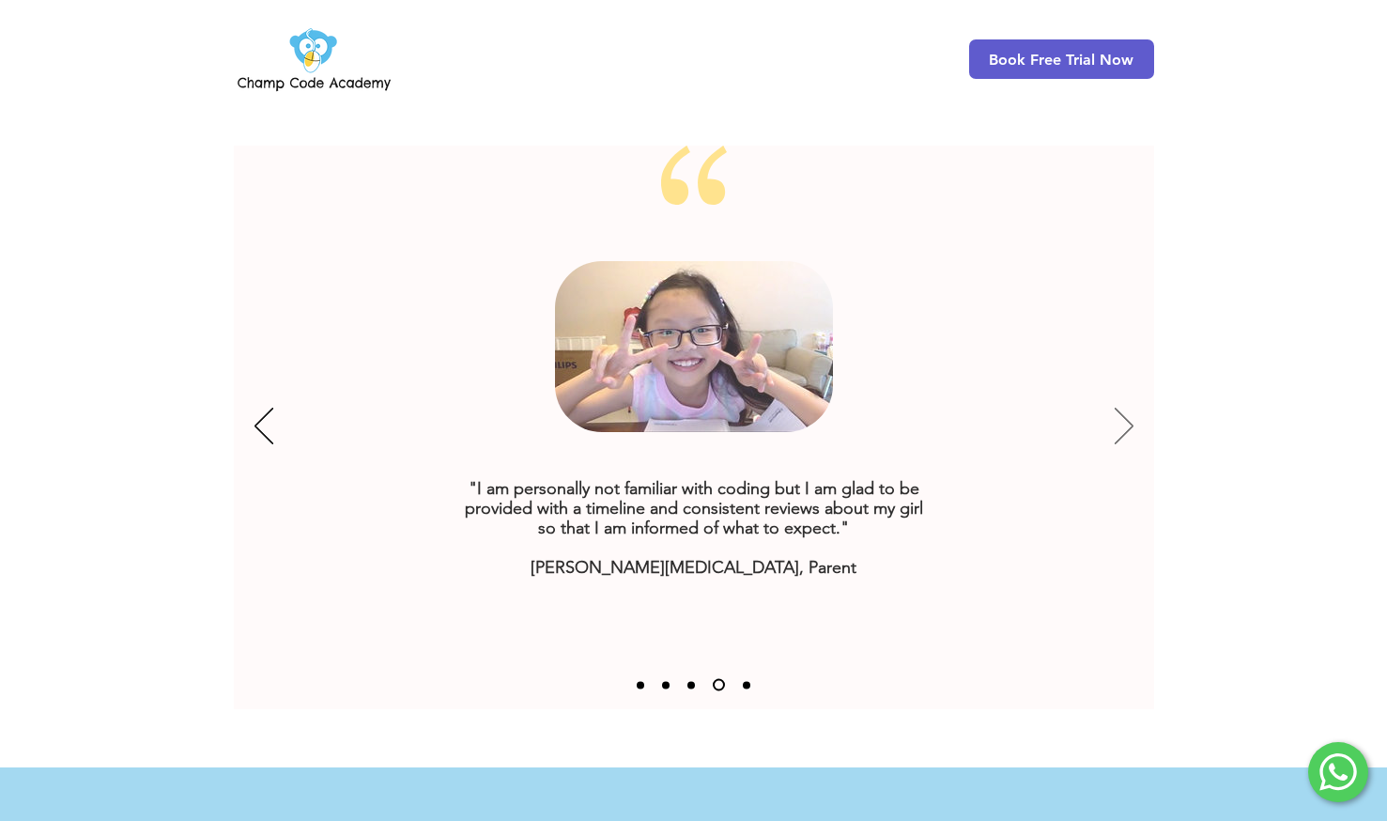
click at [1120, 408] on icon "Next" at bounding box center [1124, 426] width 19 height 37
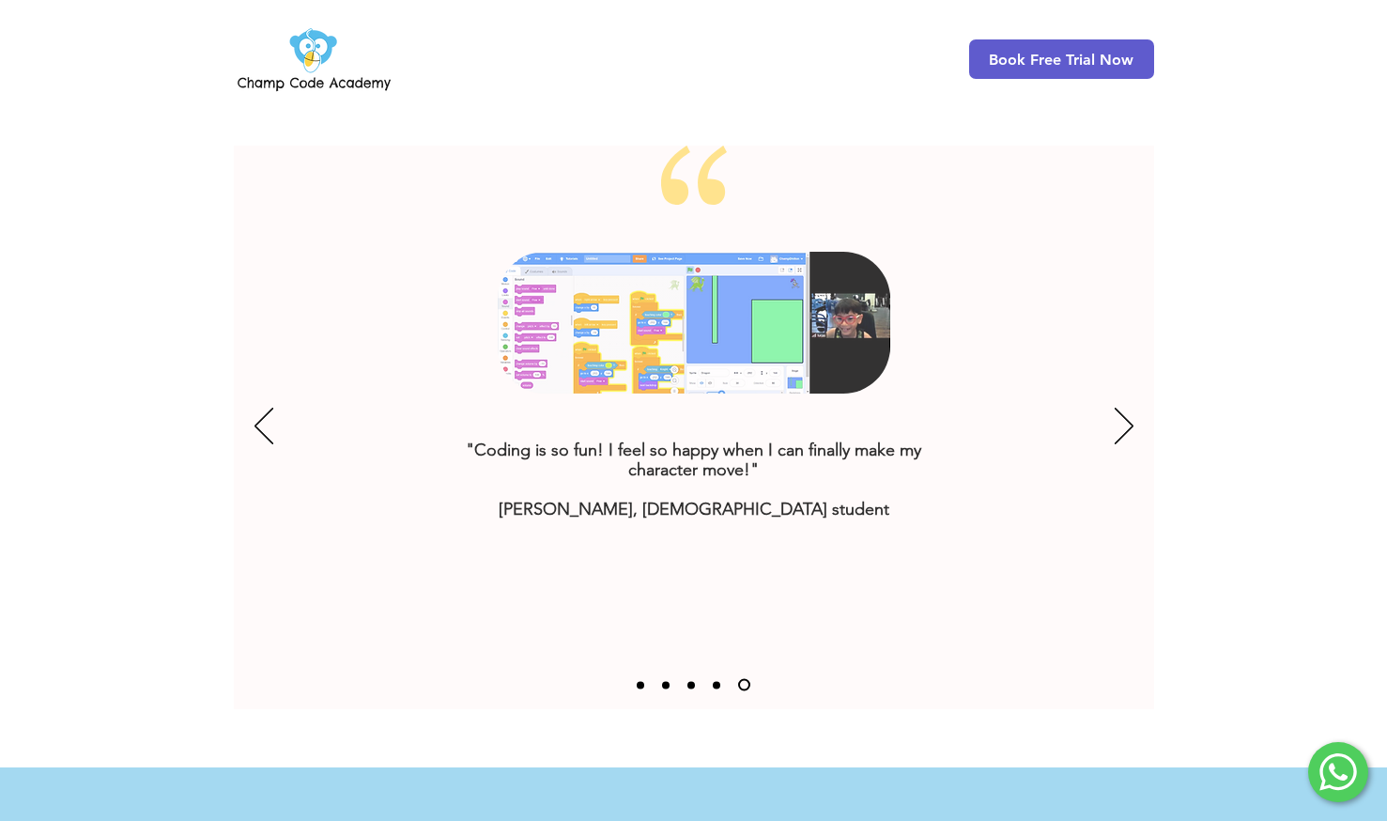
click at [1120, 348] on div "Slideshow" at bounding box center [694, 428] width 921 height 564
click at [1131, 408] on icon "Next" at bounding box center [1124, 426] width 19 height 37
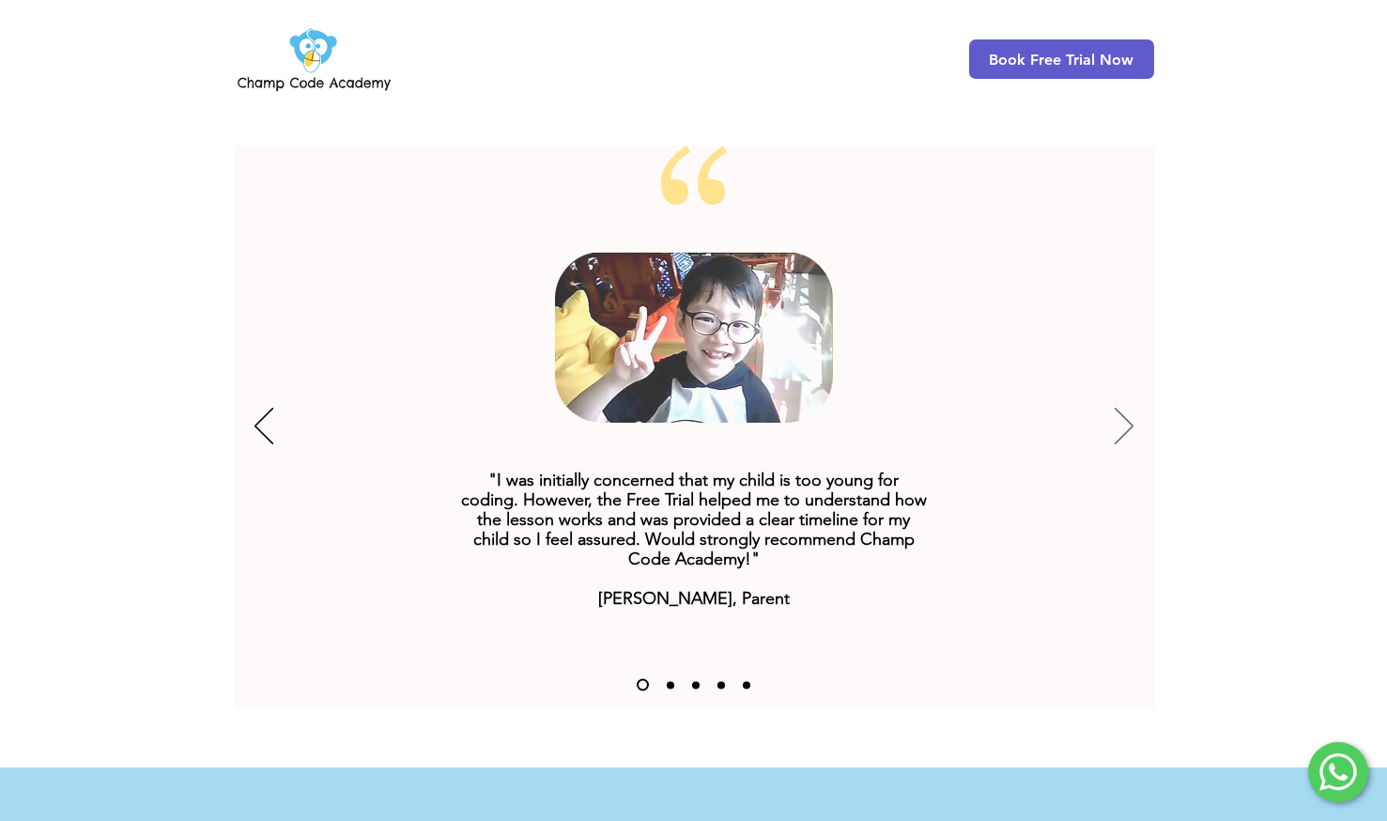
click at [1131, 408] on icon "Next" at bounding box center [1124, 426] width 19 height 37
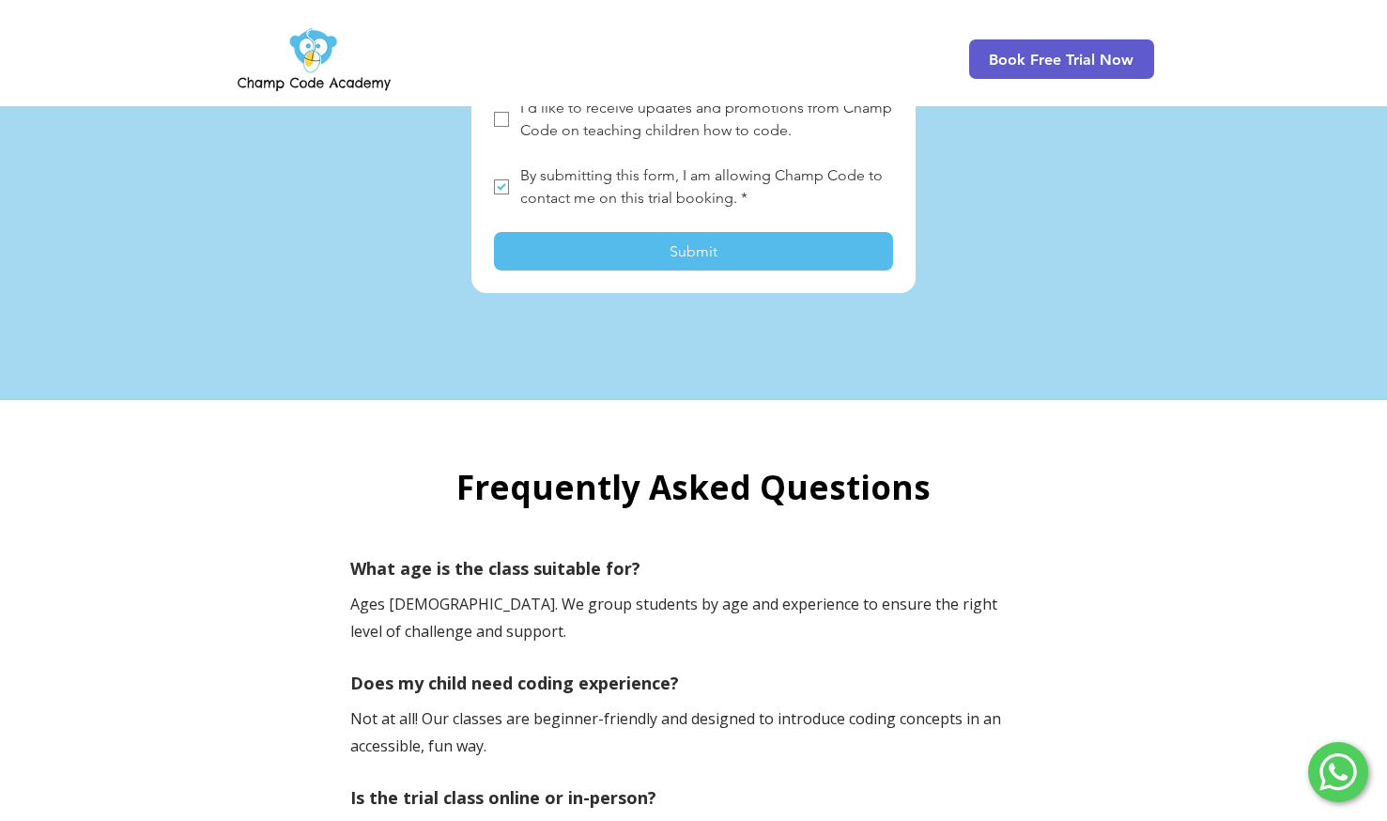
scroll to position [5025, 0]
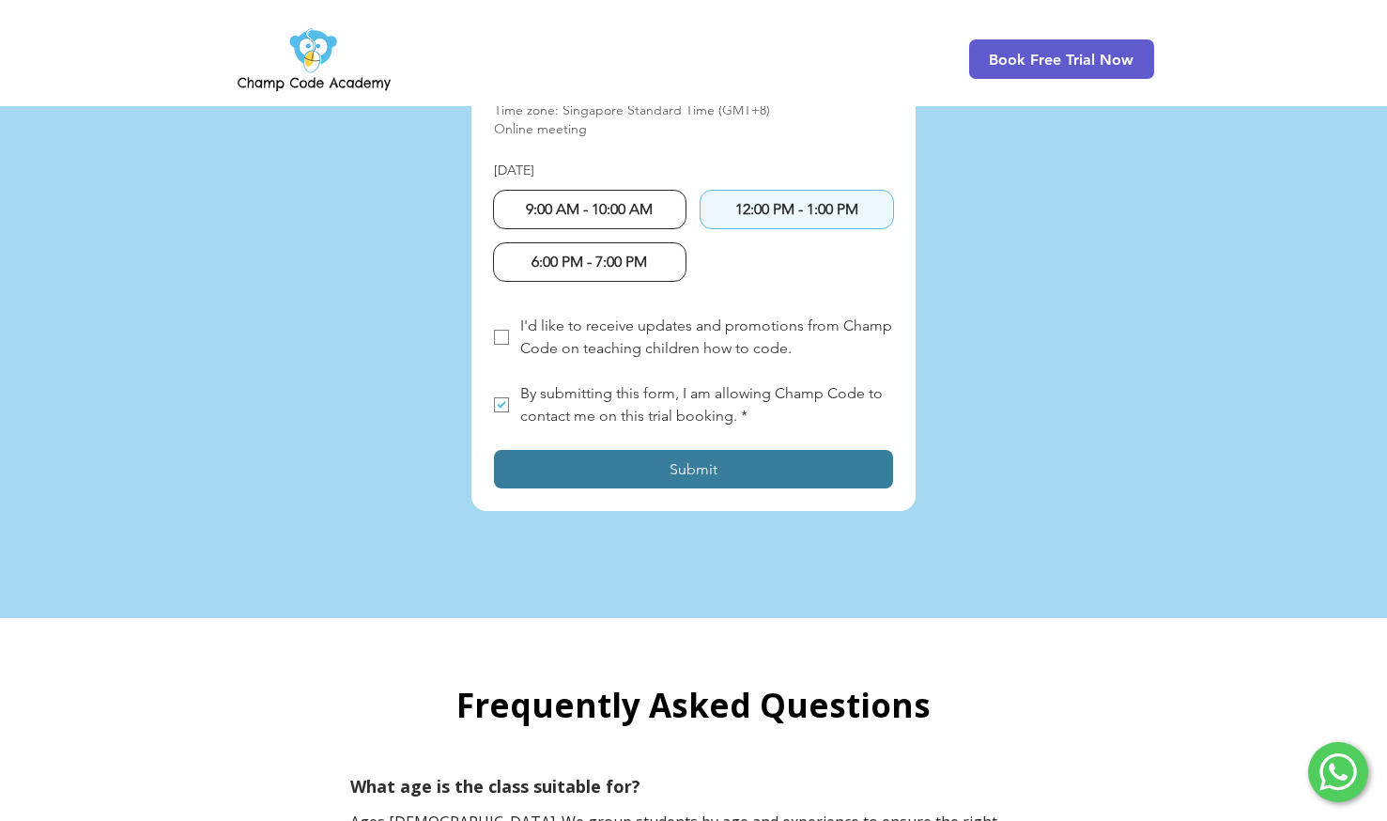
click at [685, 460] on span "Submit" at bounding box center [694, 469] width 48 height 18
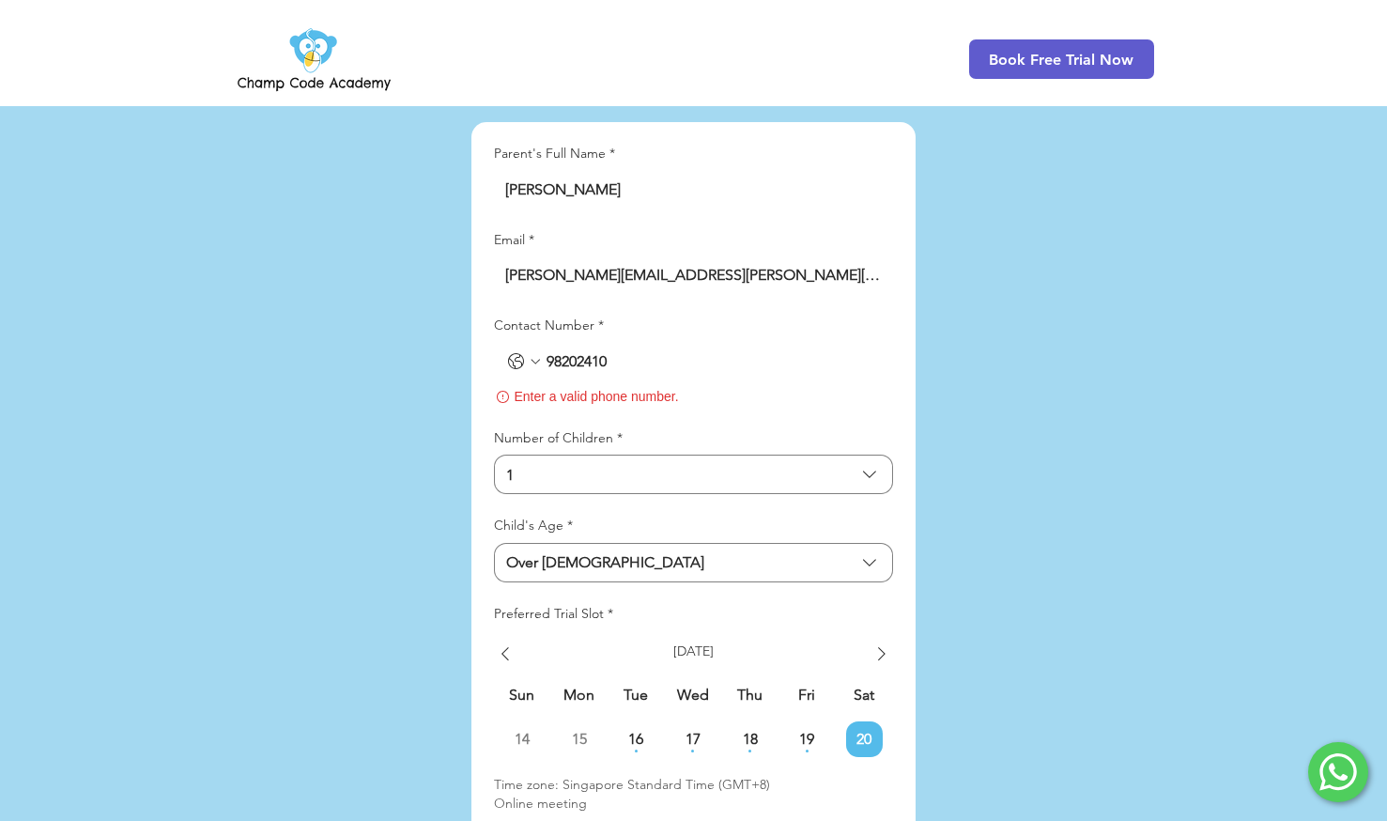
scroll to position [4340, 0]
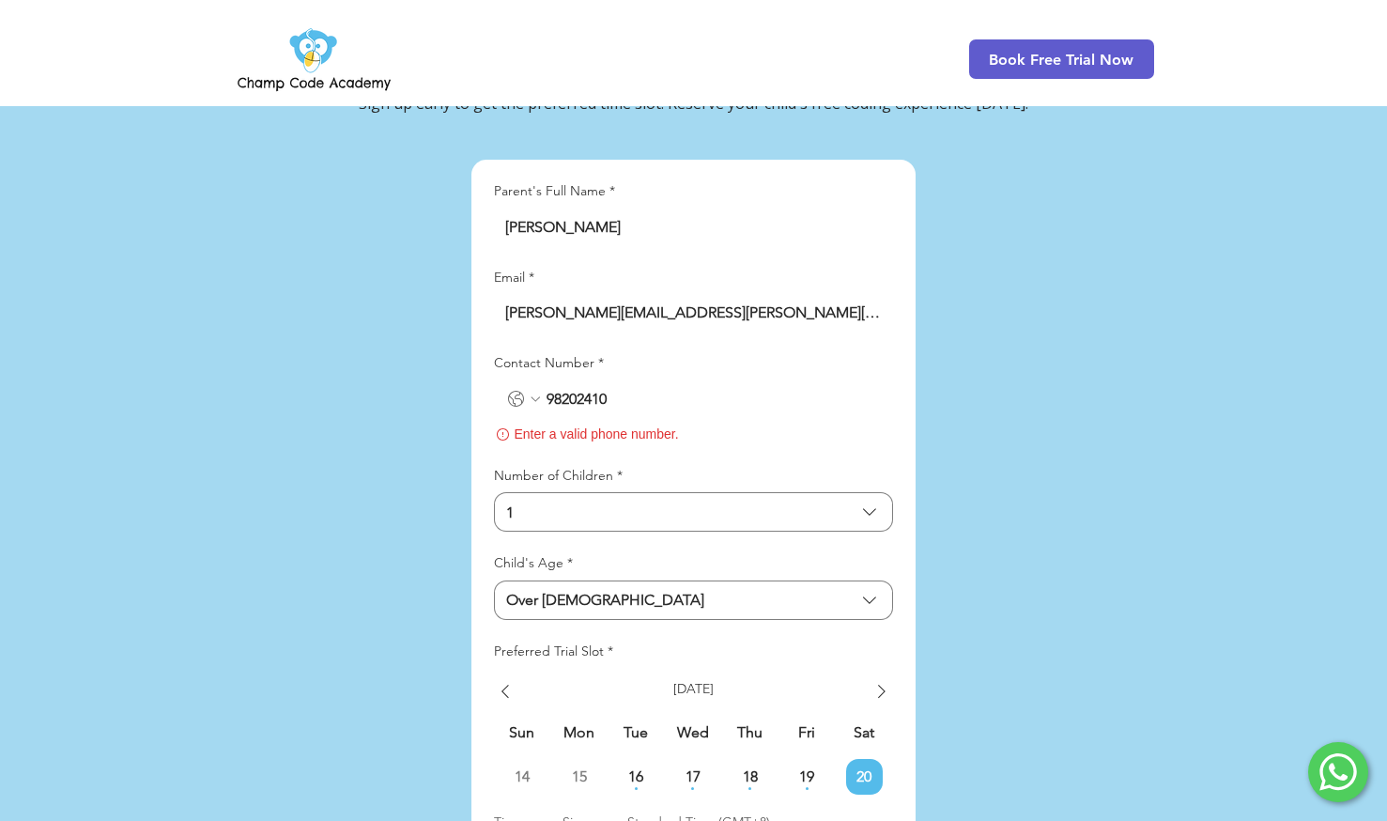
click at [518, 388] on icon "Contact Number. Phone. Select a country code" at bounding box center [516, 399] width 23 height 23
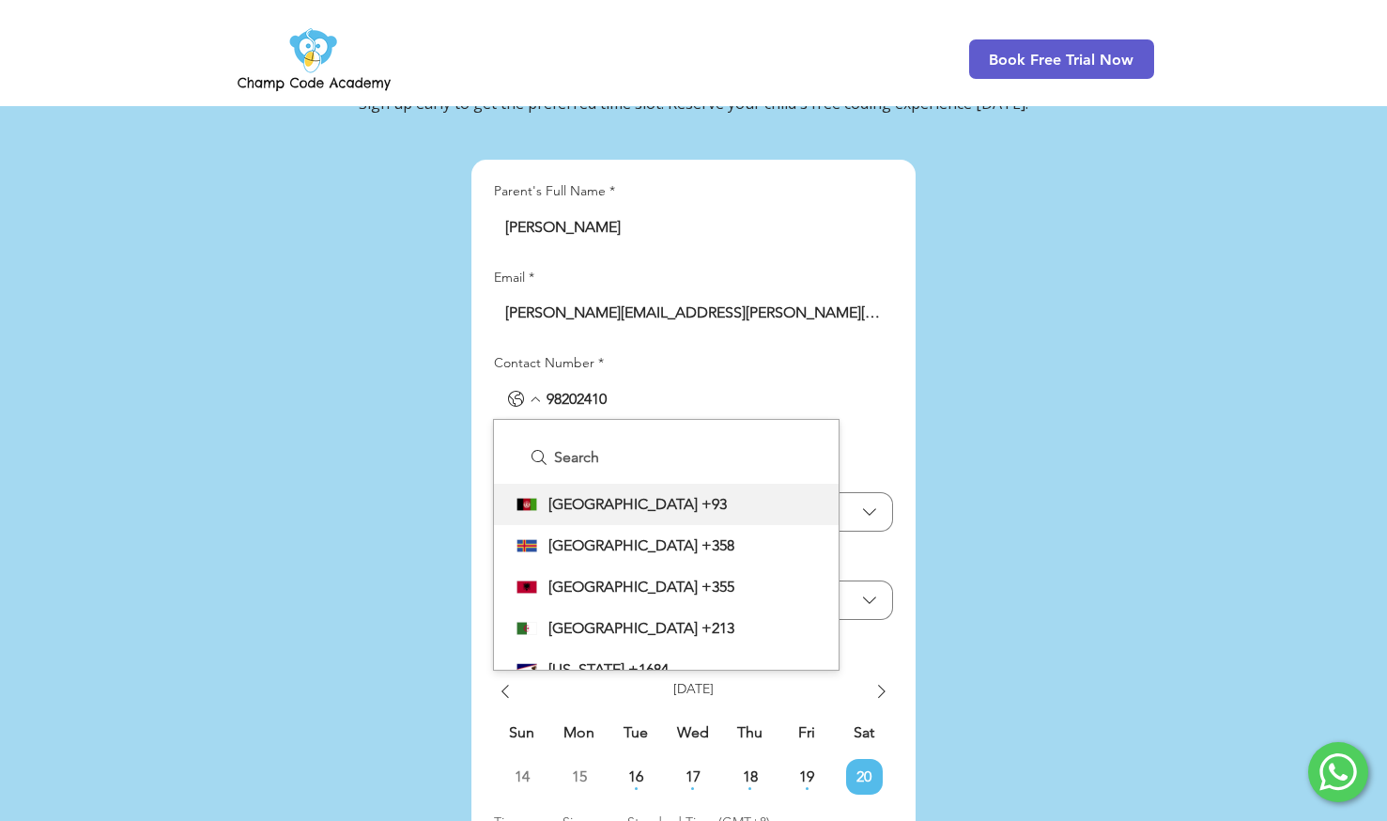
click at [578, 439] on input "Search" at bounding box center [677, 458] width 255 height 38
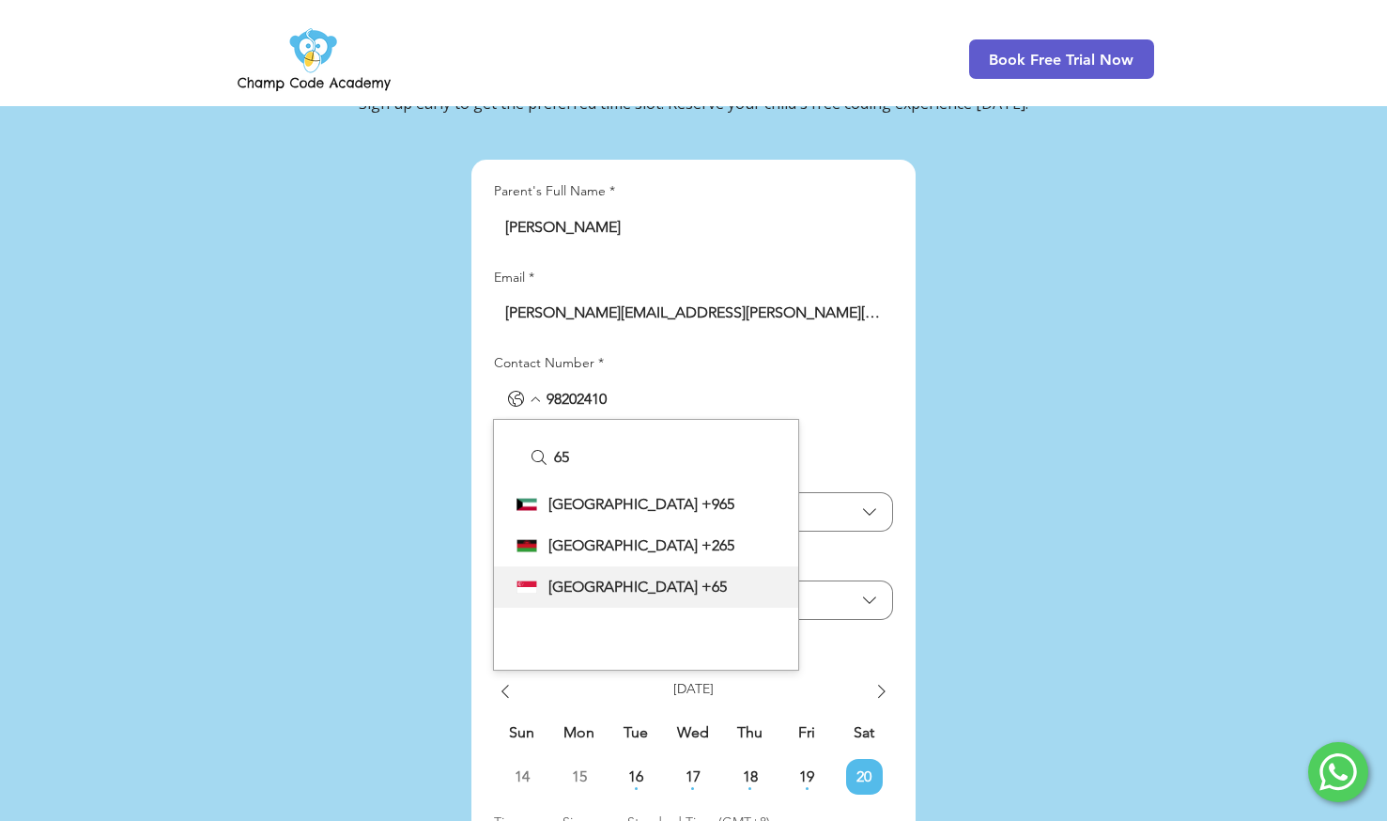
type input "65"
click at [702, 576] on span "+65" at bounding box center [714, 587] width 25 height 23
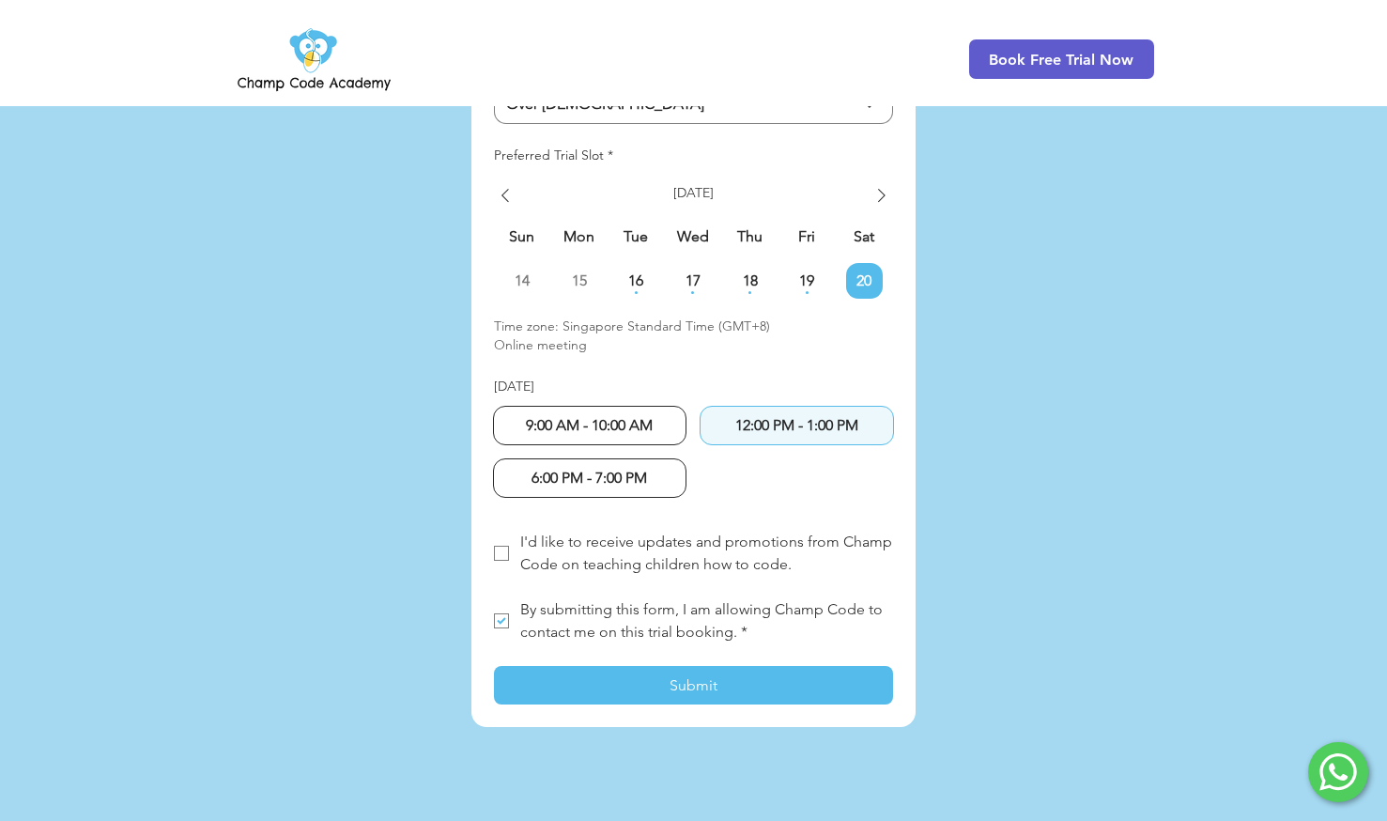
scroll to position [4903, 0]
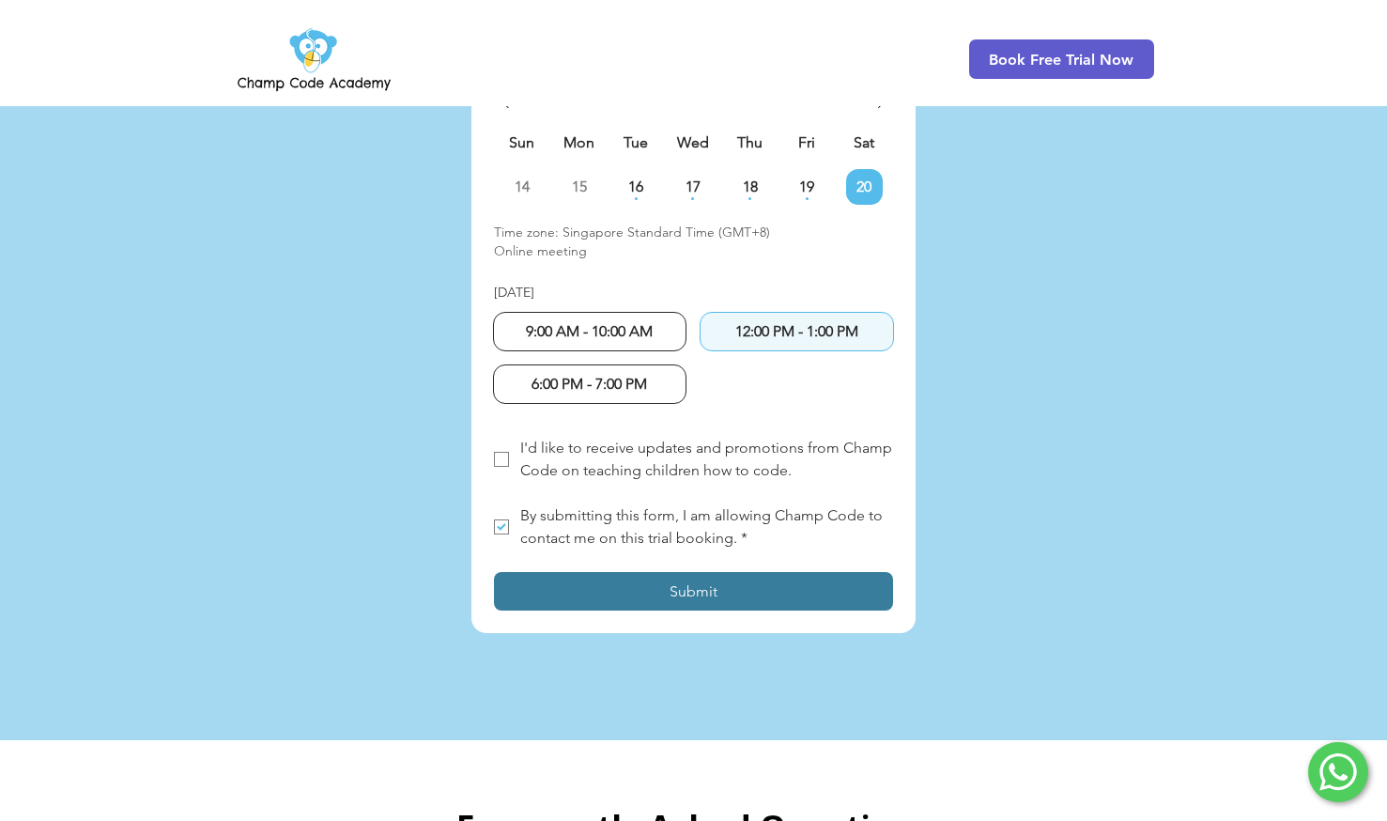
click at [638, 572] on button "Submit" at bounding box center [693, 591] width 399 height 39
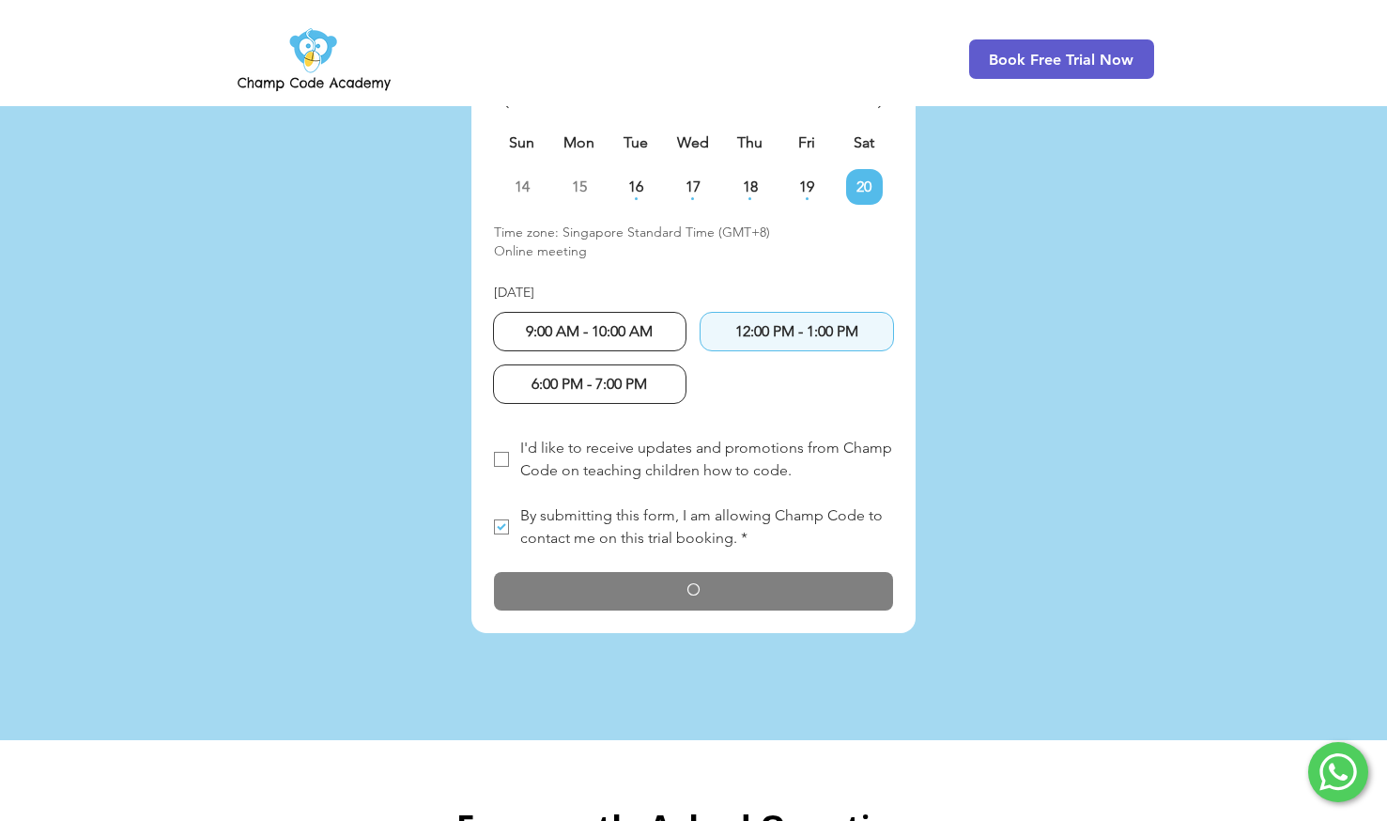
checkbox input "true"
checkbox input "false"
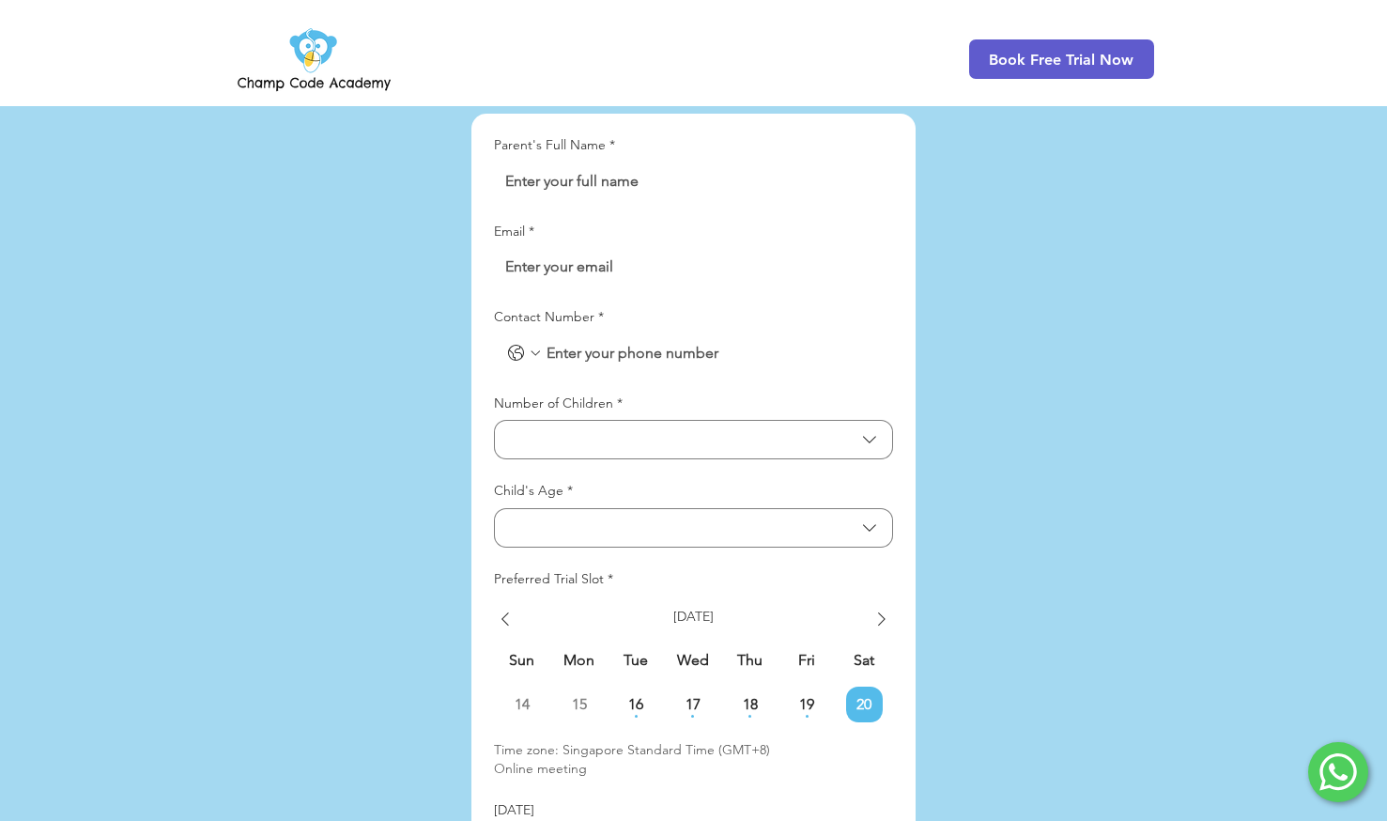
scroll to position [4352, 0]
